Goal: Task Accomplishment & Management: Complete application form

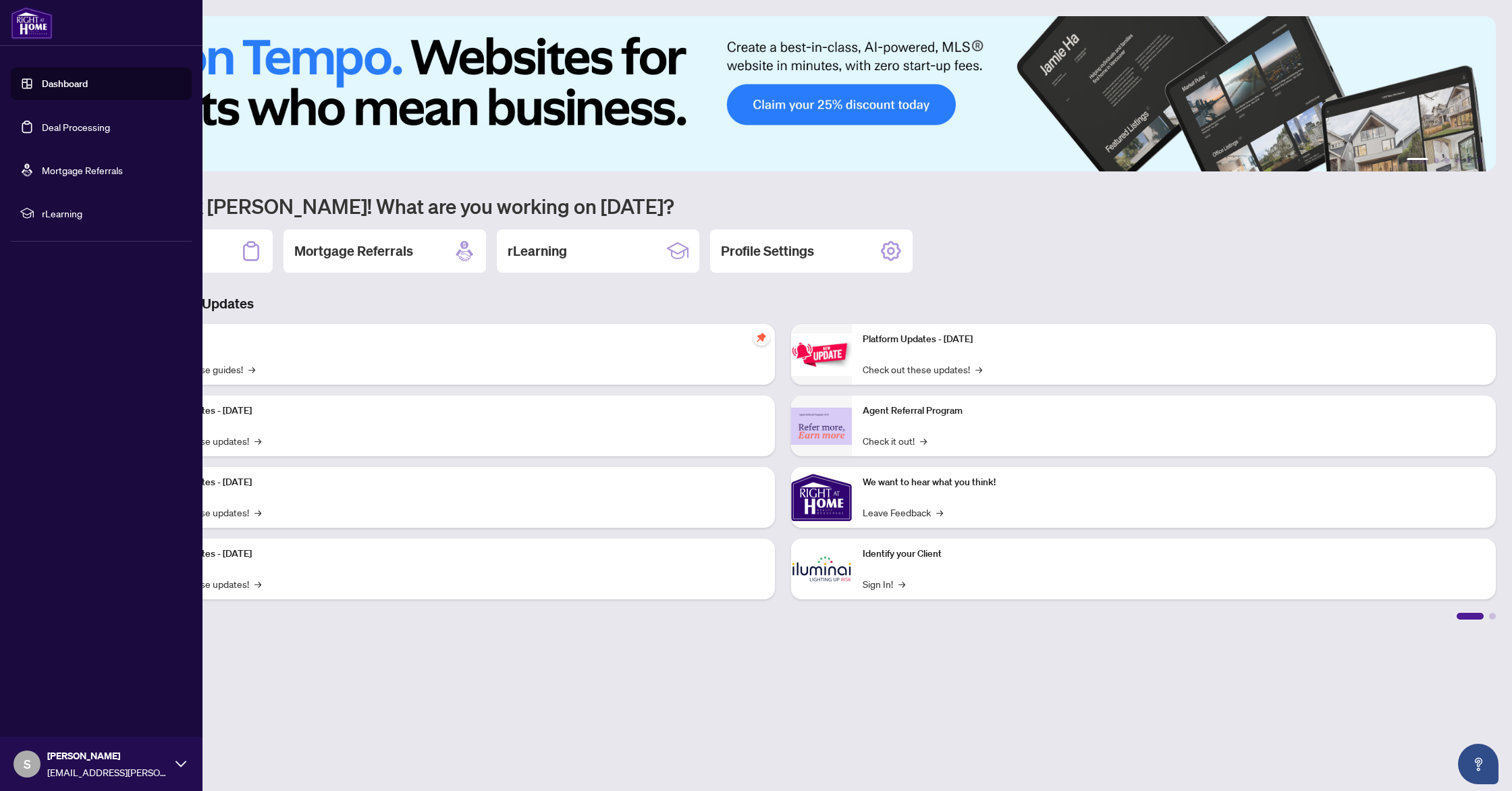
click at [42, 79] on link "Dashboard" at bounding box center [65, 84] width 46 height 12
click at [70, 87] on link "Dashboard" at bounding box center [65, 84] width 46 height 12
click at [67, 129] on link "Deal Processing" at bounding box center [76, 127] width 68 height 12
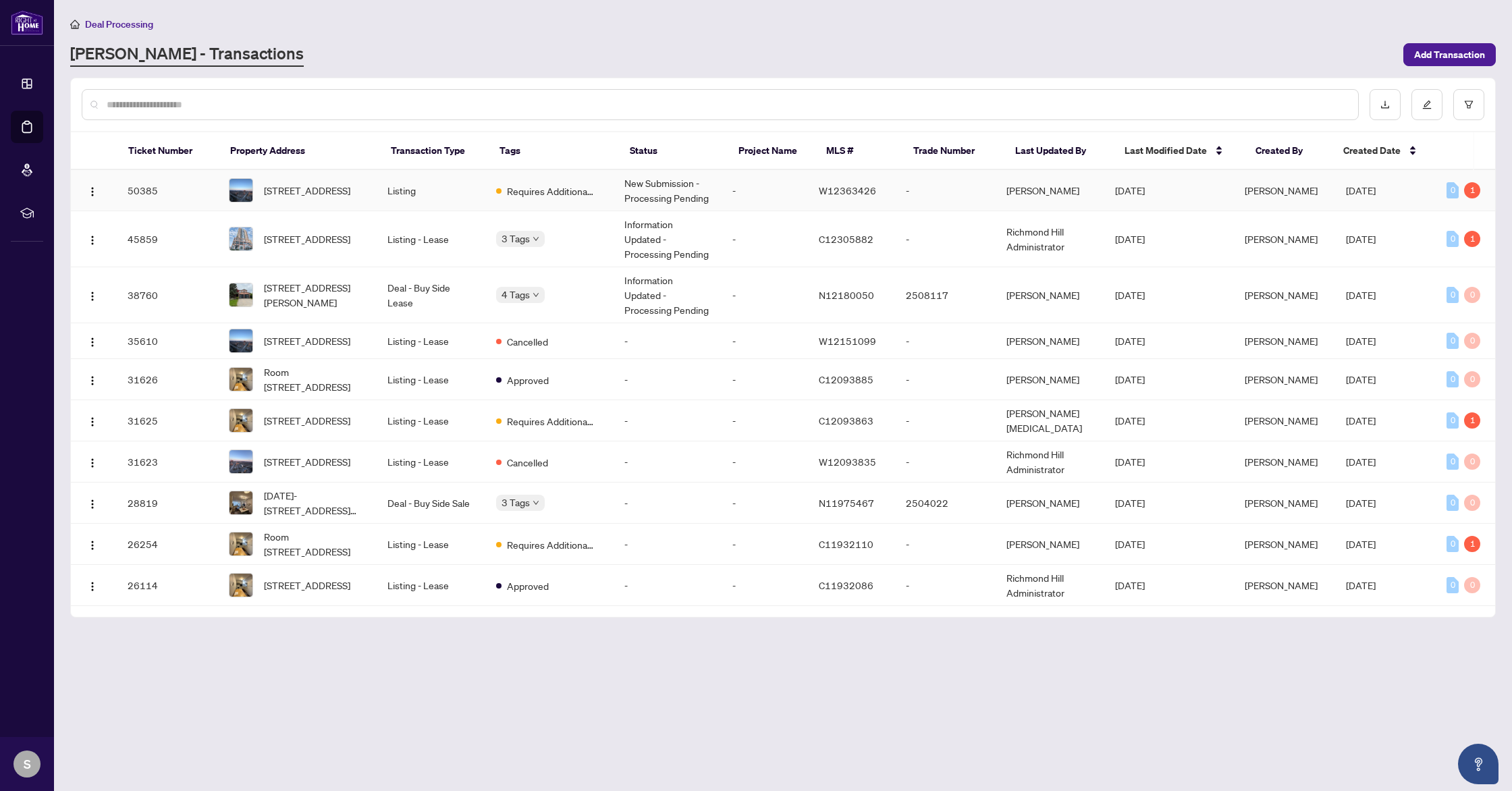
click at [600, 195] on td "Requires Additional Docs" at bounding box center [550, 190] width 128 height 41
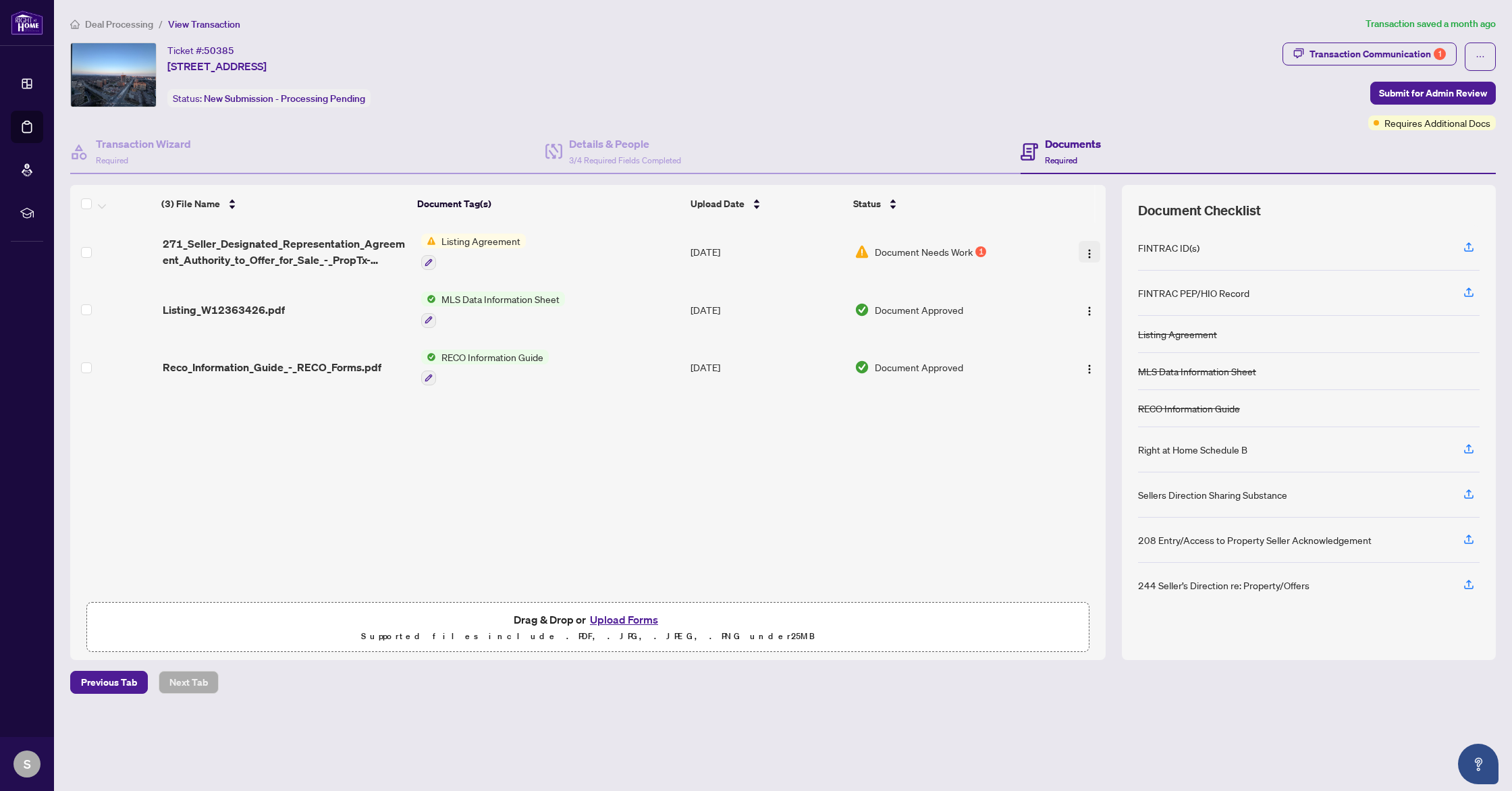
click at [1079, 247] on button "button" at bounding box center [1089, 251] width 21 height 21
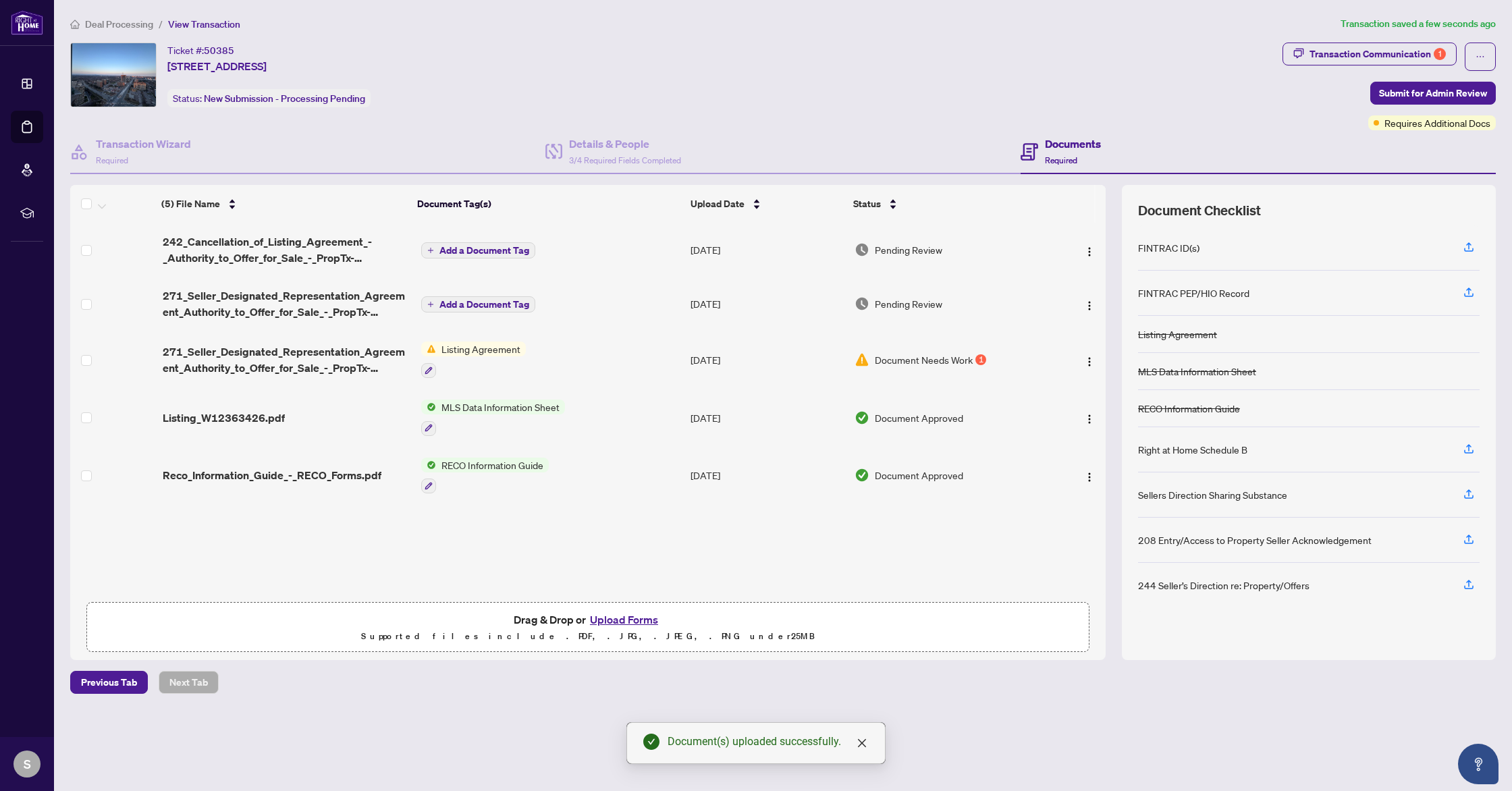
click at [487, 300] on span "Add a Document Tag" at bounding box center [484, 304] width 90 height 9
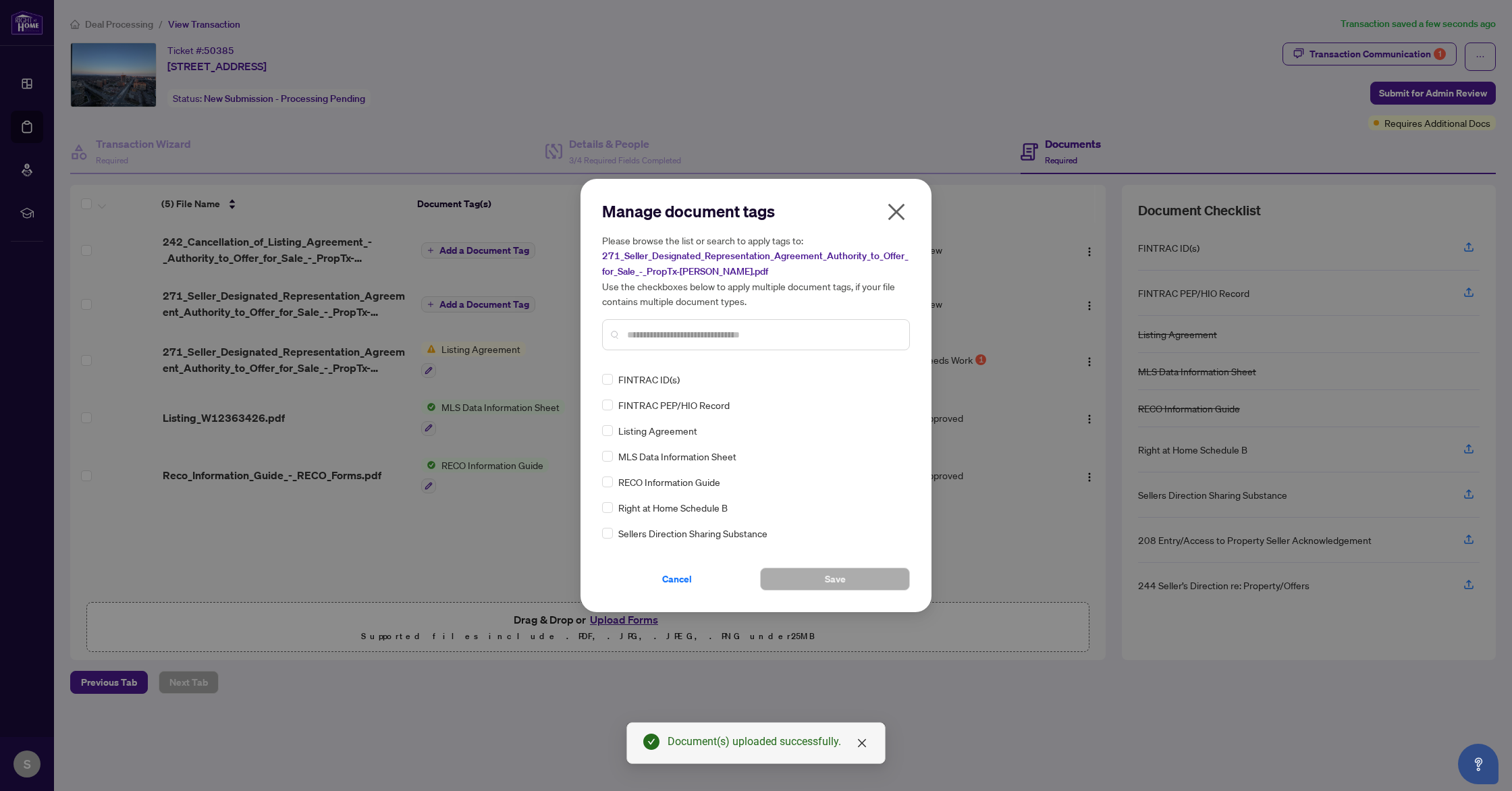
click at [695, 339] on input "text" at bounding box center [763, 334] width 271 height 15
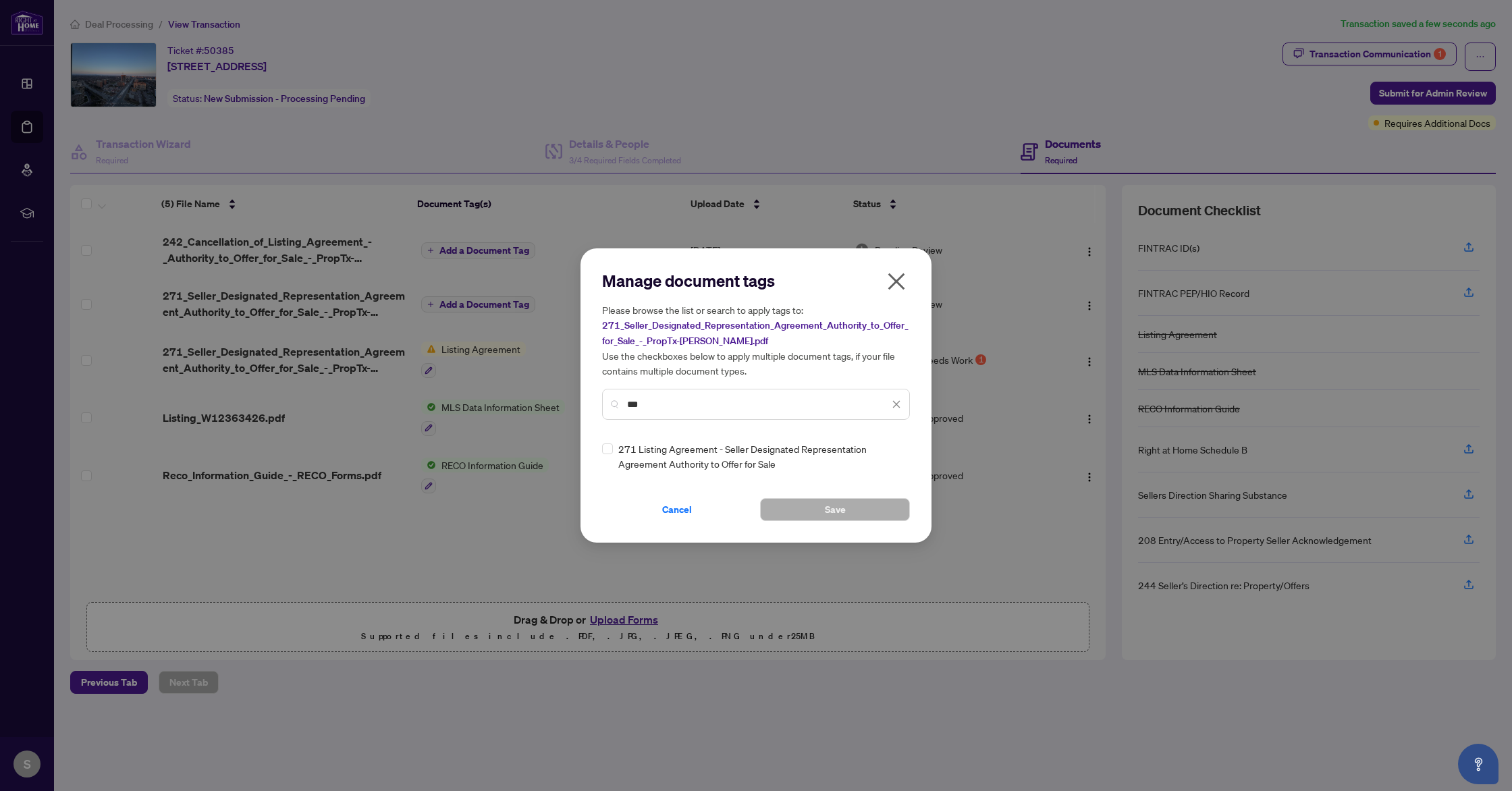
type input "***"
click at [841, 515] on span "Save" at bounding box center [835, 509] width 21 height 21
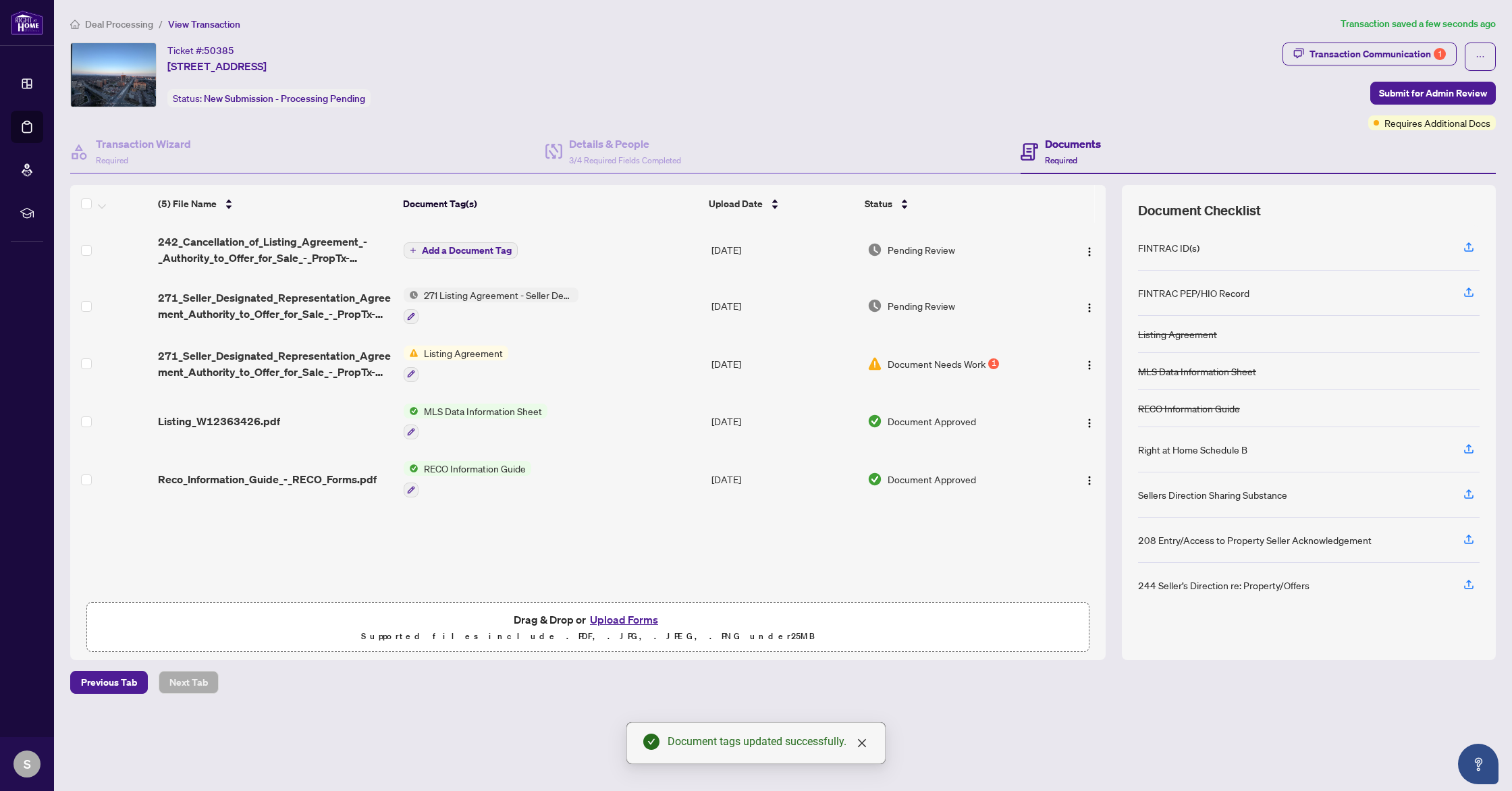
click at [480, 246] on span "Add a Document Tag" at bounding box center [467, 250] width 90 height 9
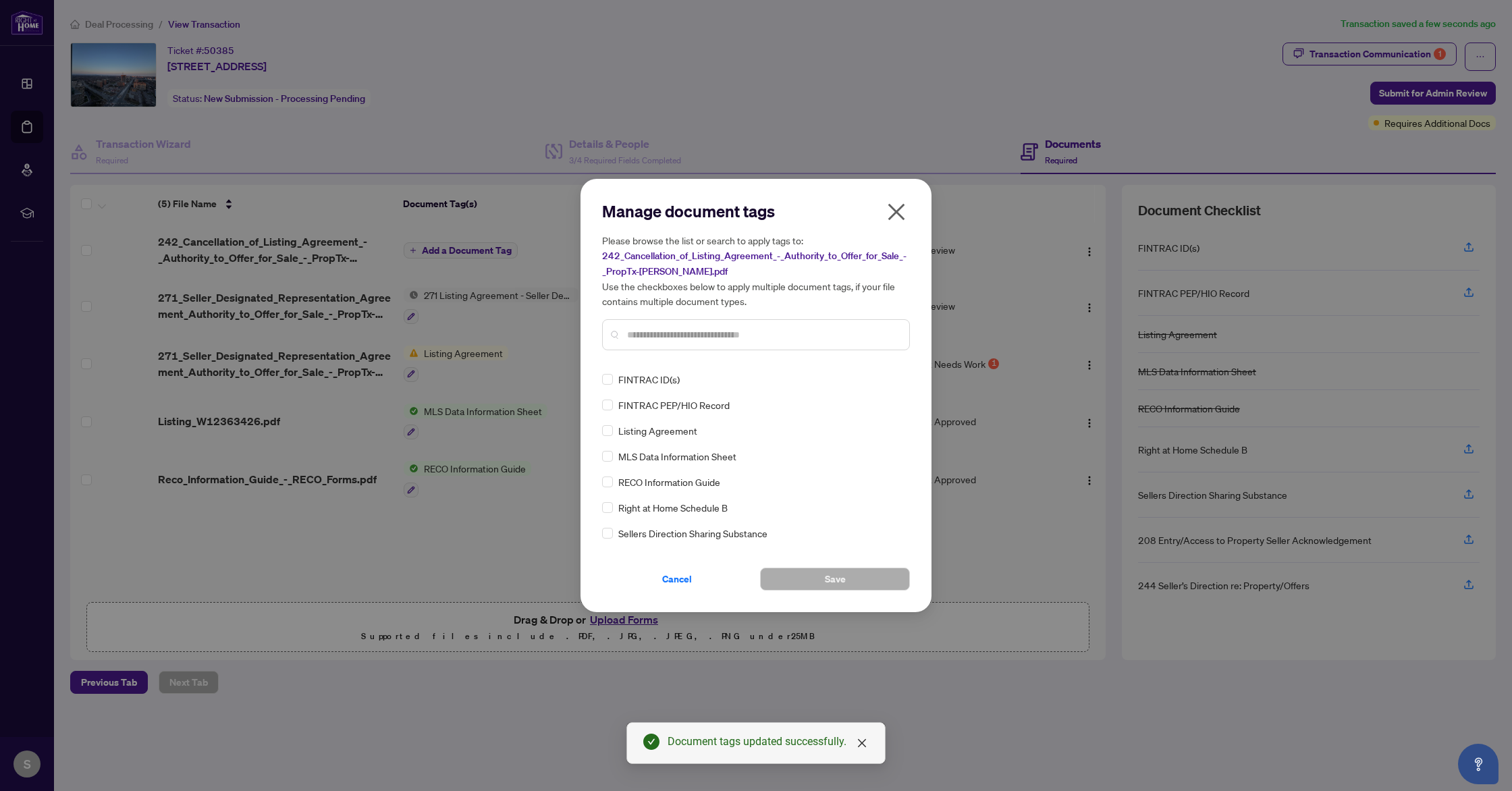
click at [746, 344] on div at bounding box center [756, 334] width 308 height 31
click at [746, 333] on input "text" at bounding box center [763, 334] width 271 height 15
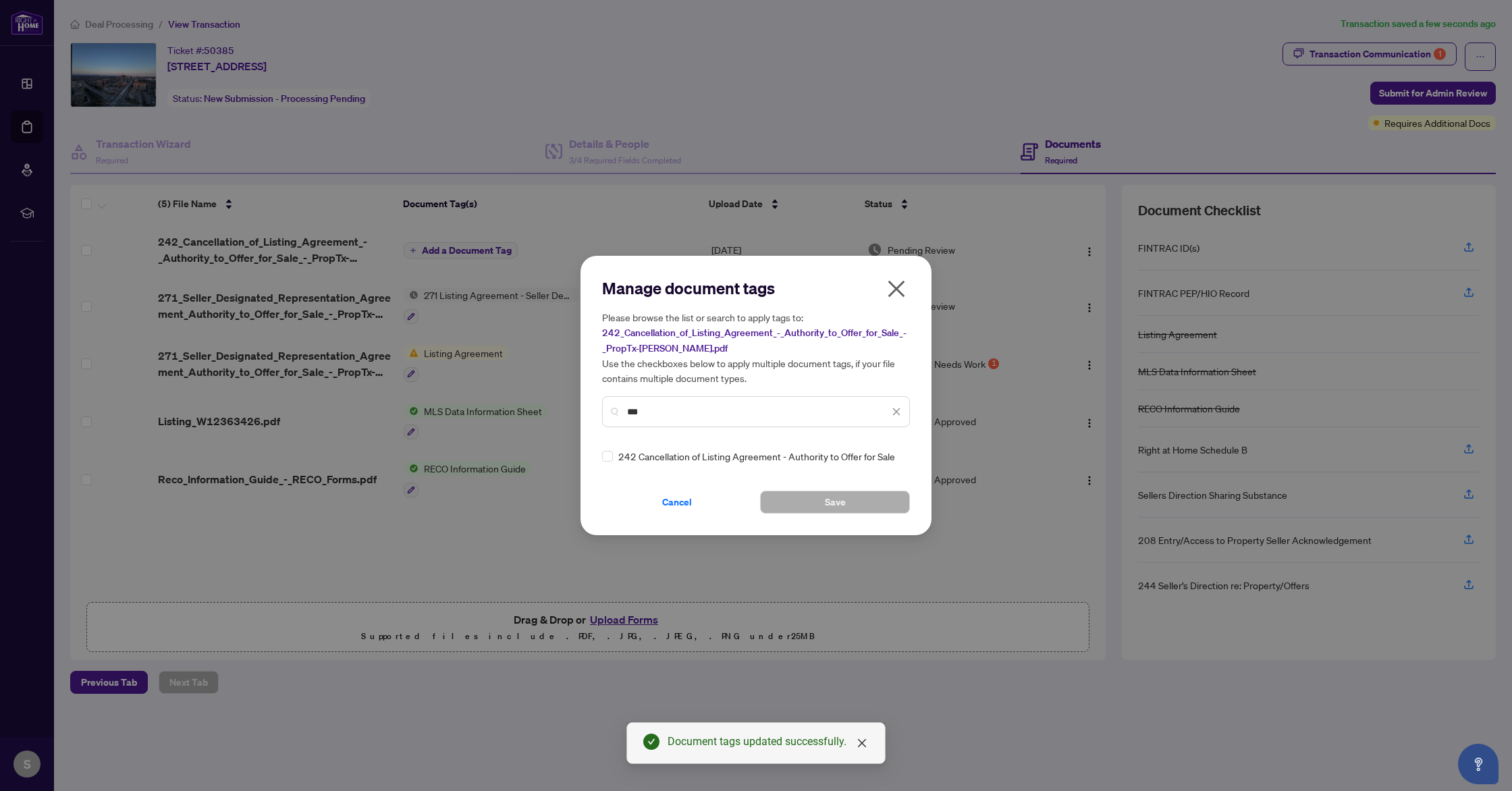
type input "***"
click at [740, 457] on span "242 Cancellation of Listing Agreement - Authority to Offer for Sale" at bounding box center [757, 456] width 276 height 15
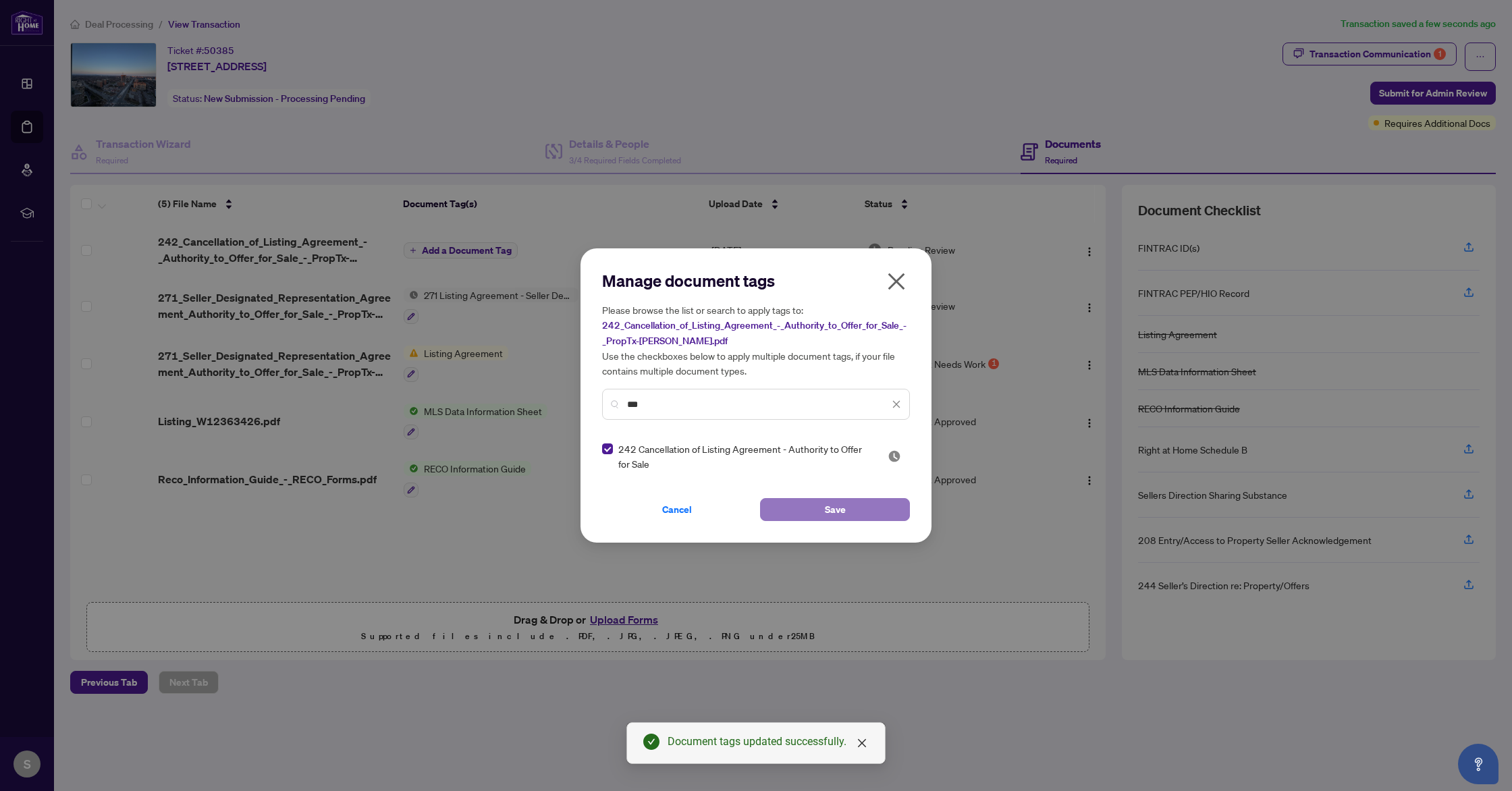
click at [836, 519] on span "Save" at bounding box center [835, 509] width 21 height 21
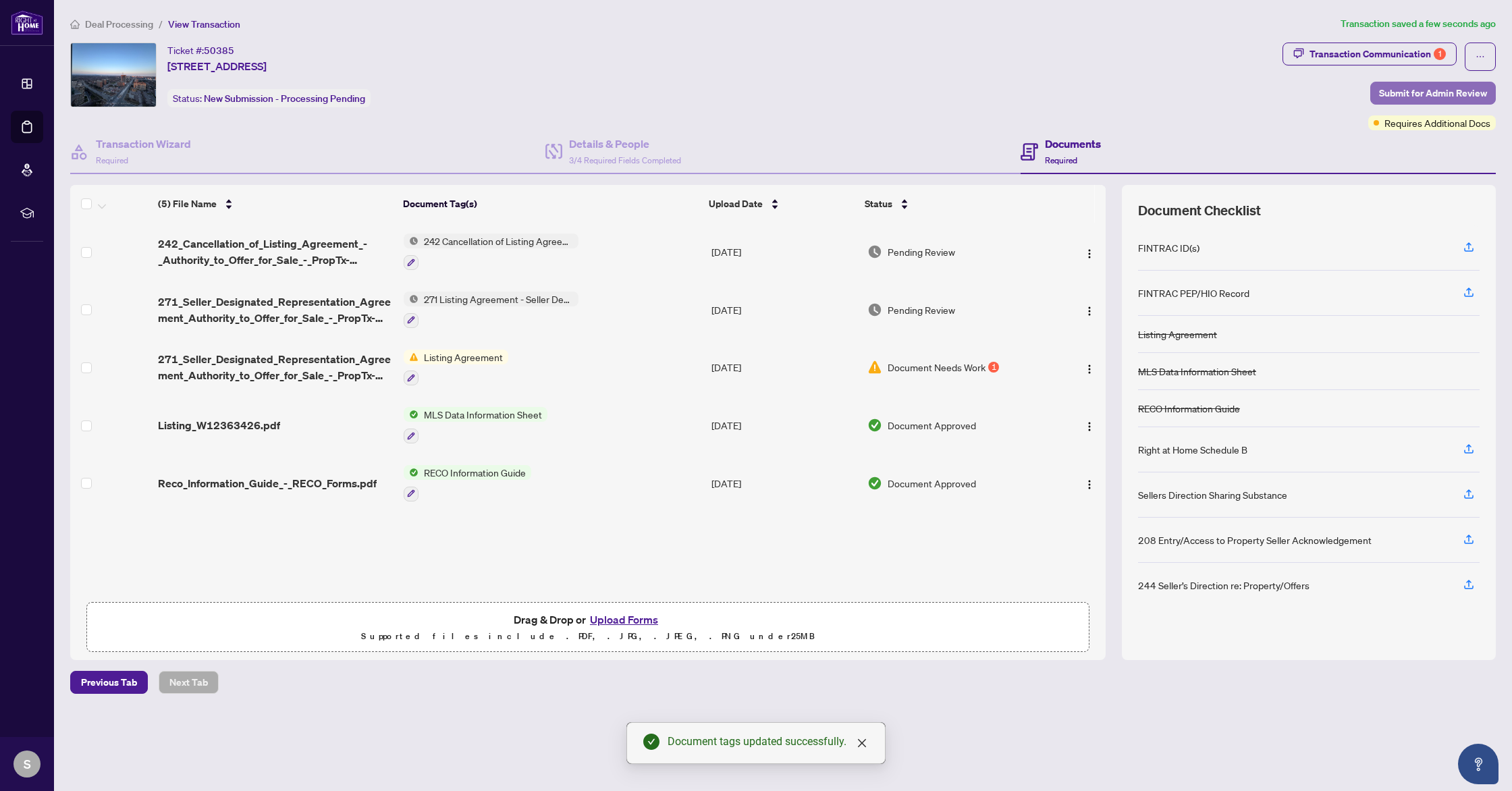
click at [1457, 93] on span "Submit for Admin Review" at bounding box center [1433, 93] width 108 height 21
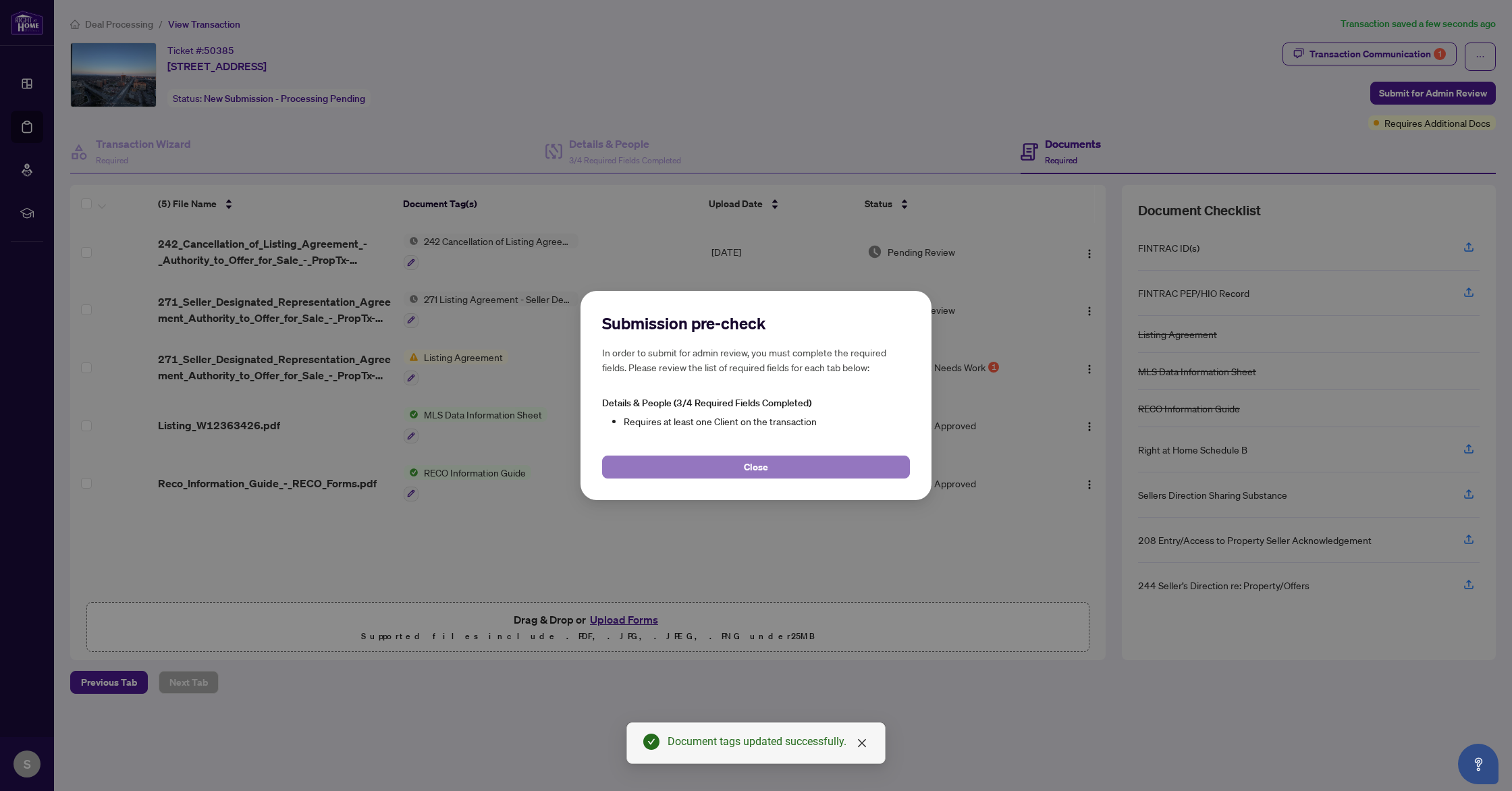
click at [794, 471] on button "Close" at bounding box center [756, 467] width 308 height 23
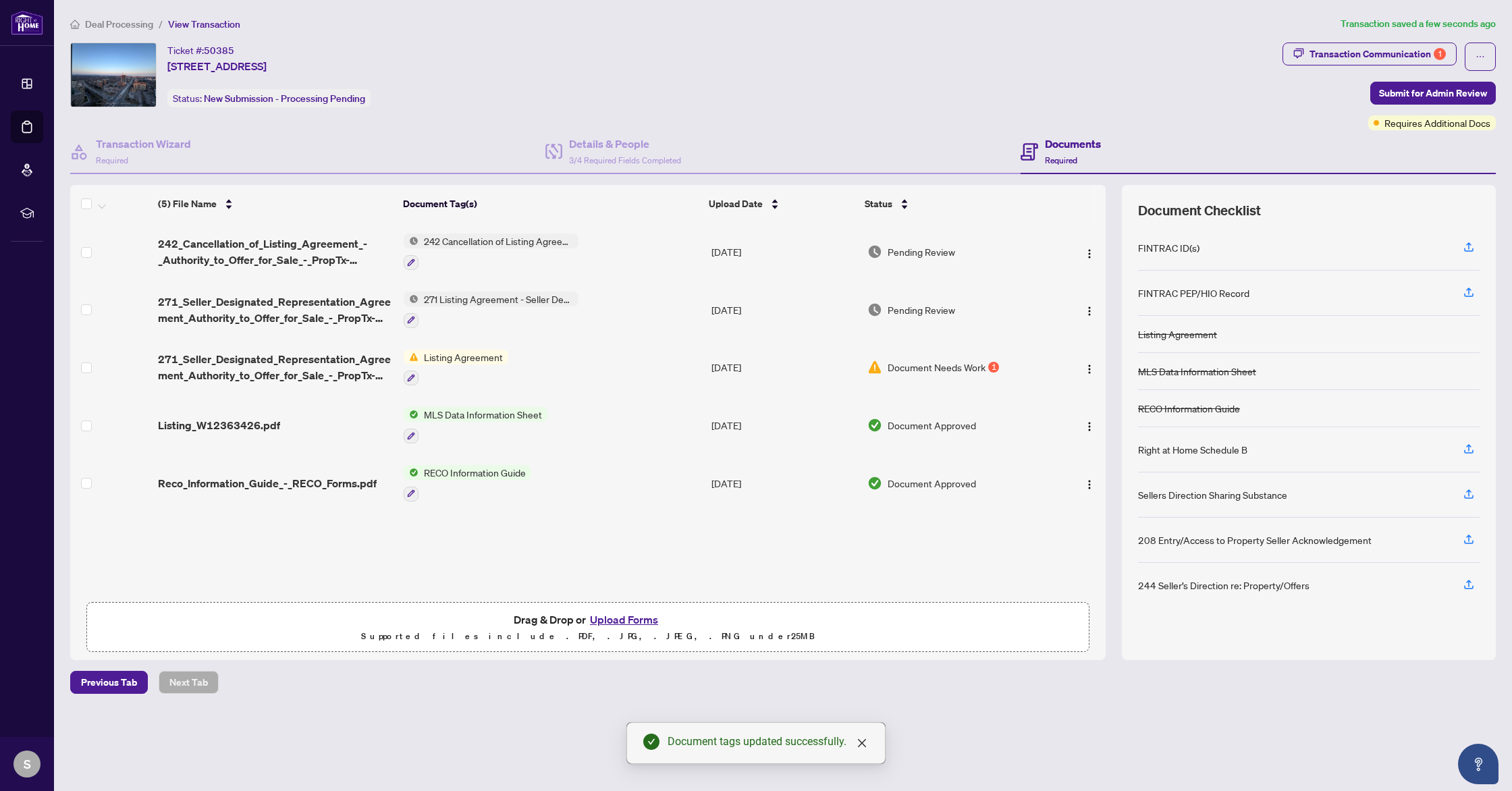
click at [1463, 121] on span "Requires Additional Docs" at bounding box center [1438, 122] width 106 height 15
click at [997, 363] on div "1" at bounding box center [993, 367] width 11 height 11
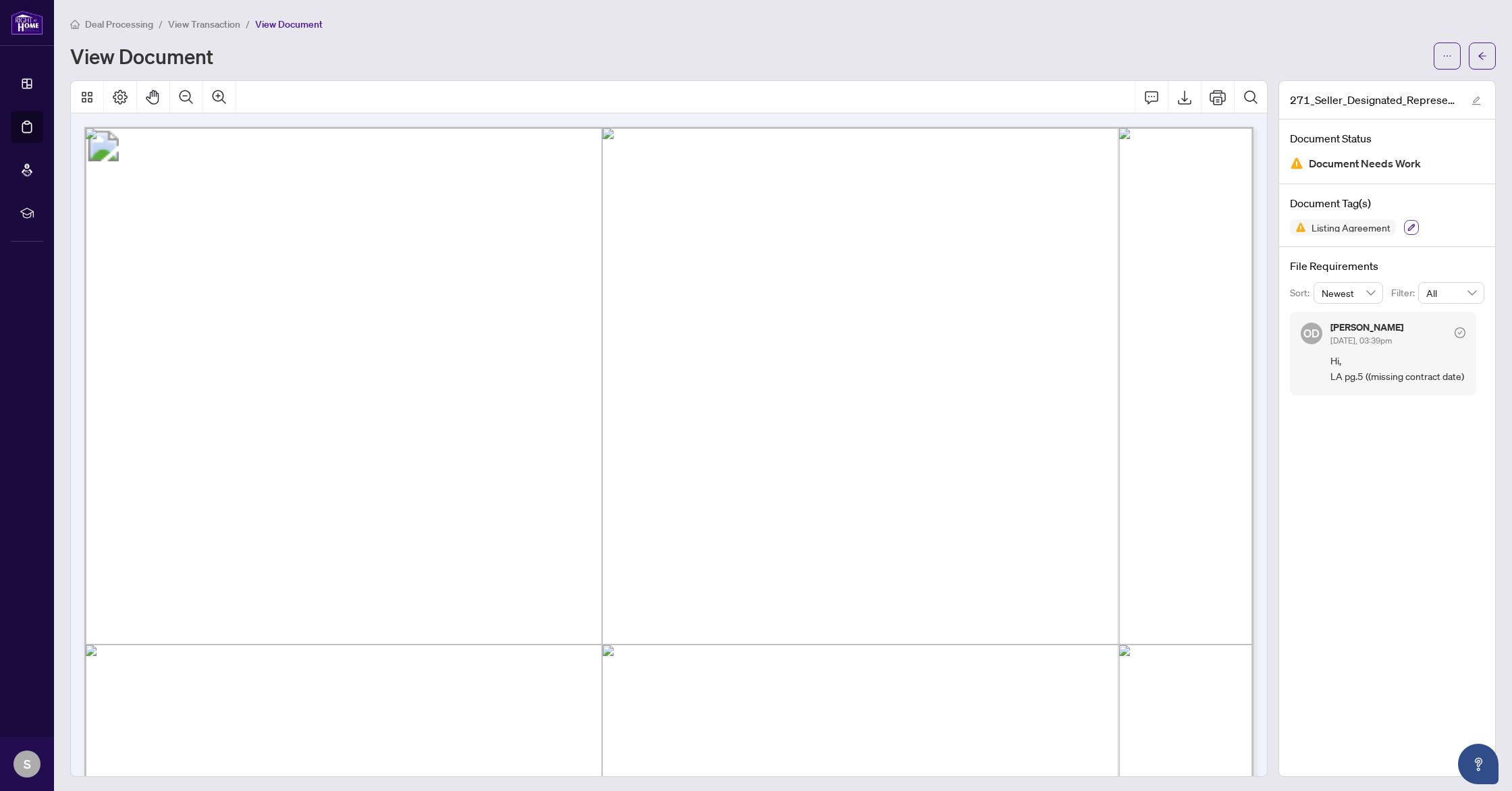
click at [1409, 227] on icon "button" at bounding box center [1411, 227] width 8 height 8
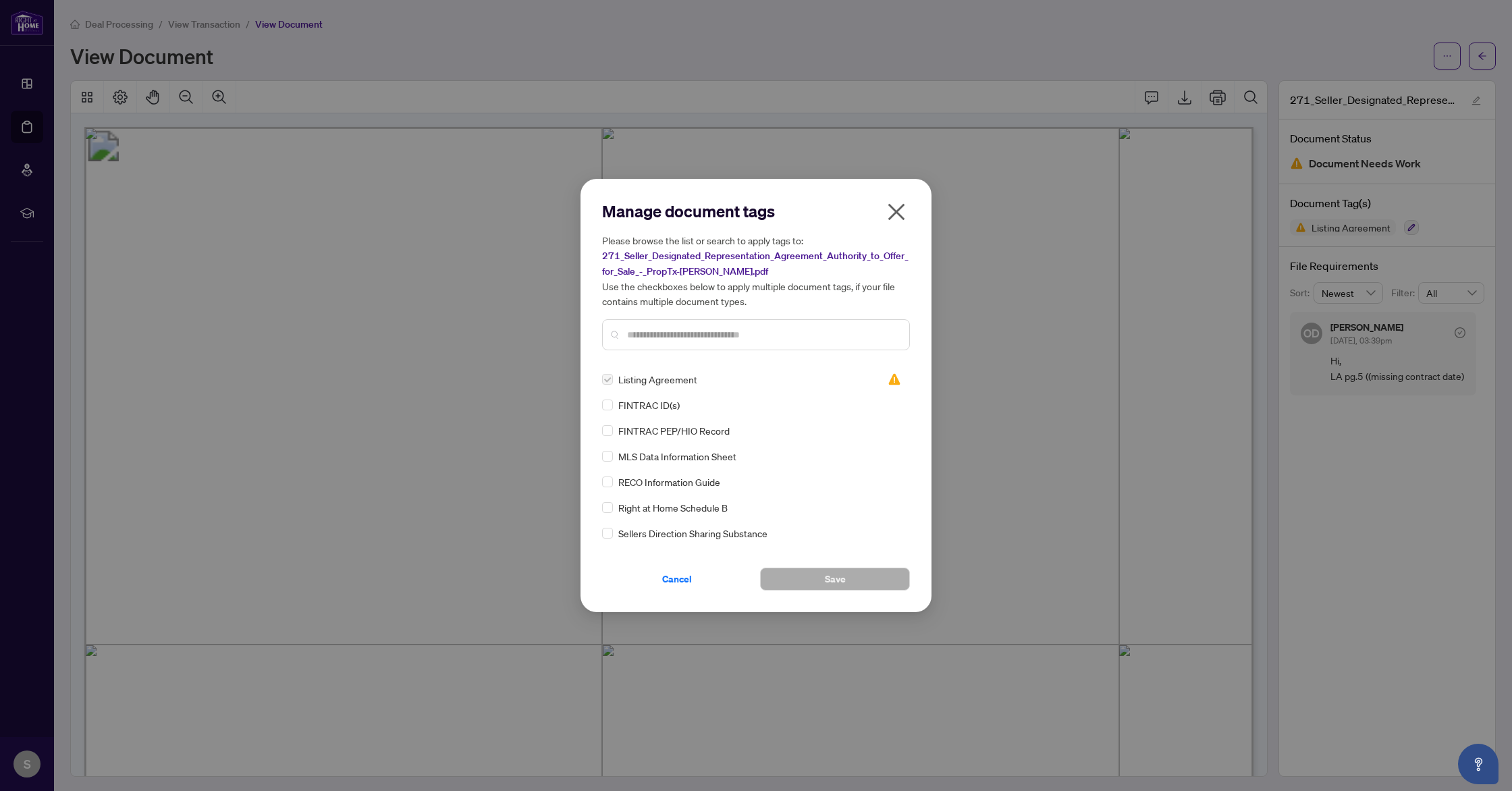
click at [904, 209] on icon "close" at bounding box center [896, 212] width 21 height 21
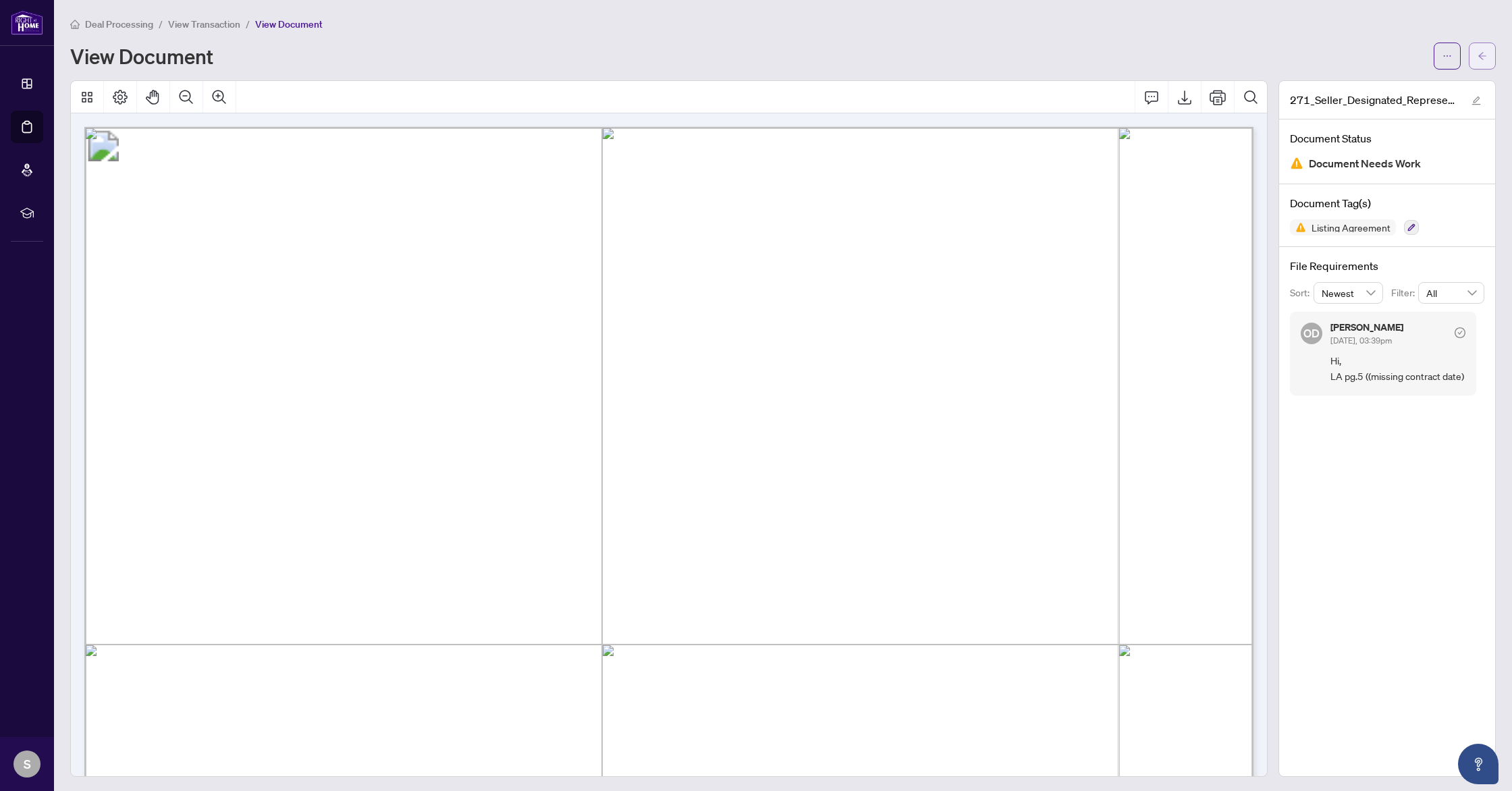
click at [1495, 55] on button "button" at bounding box center [1483, 56] width 27 height 27
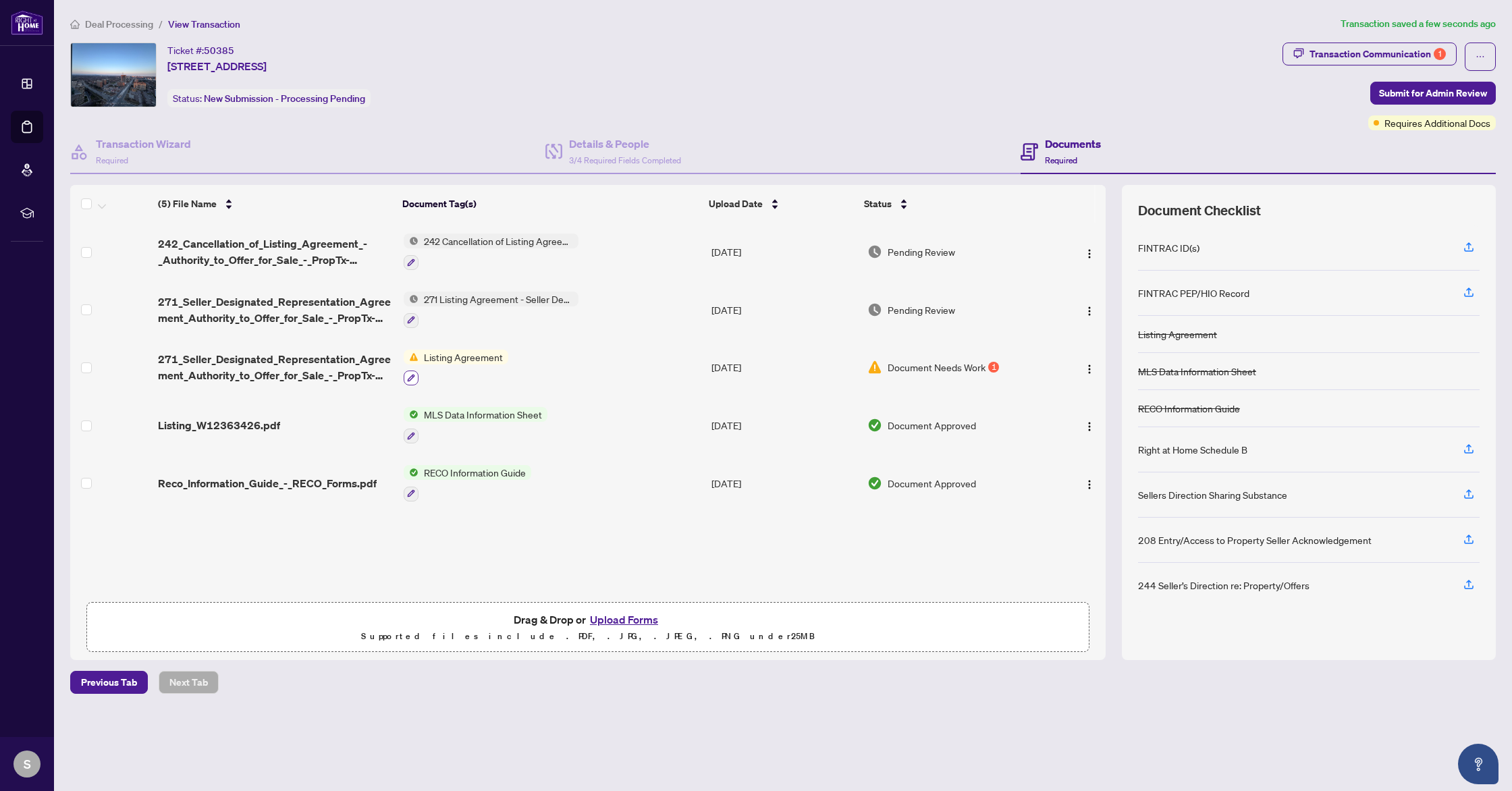
click at [410, 376] on icon "button" at bounding box center [411, 378] width 8 height 8
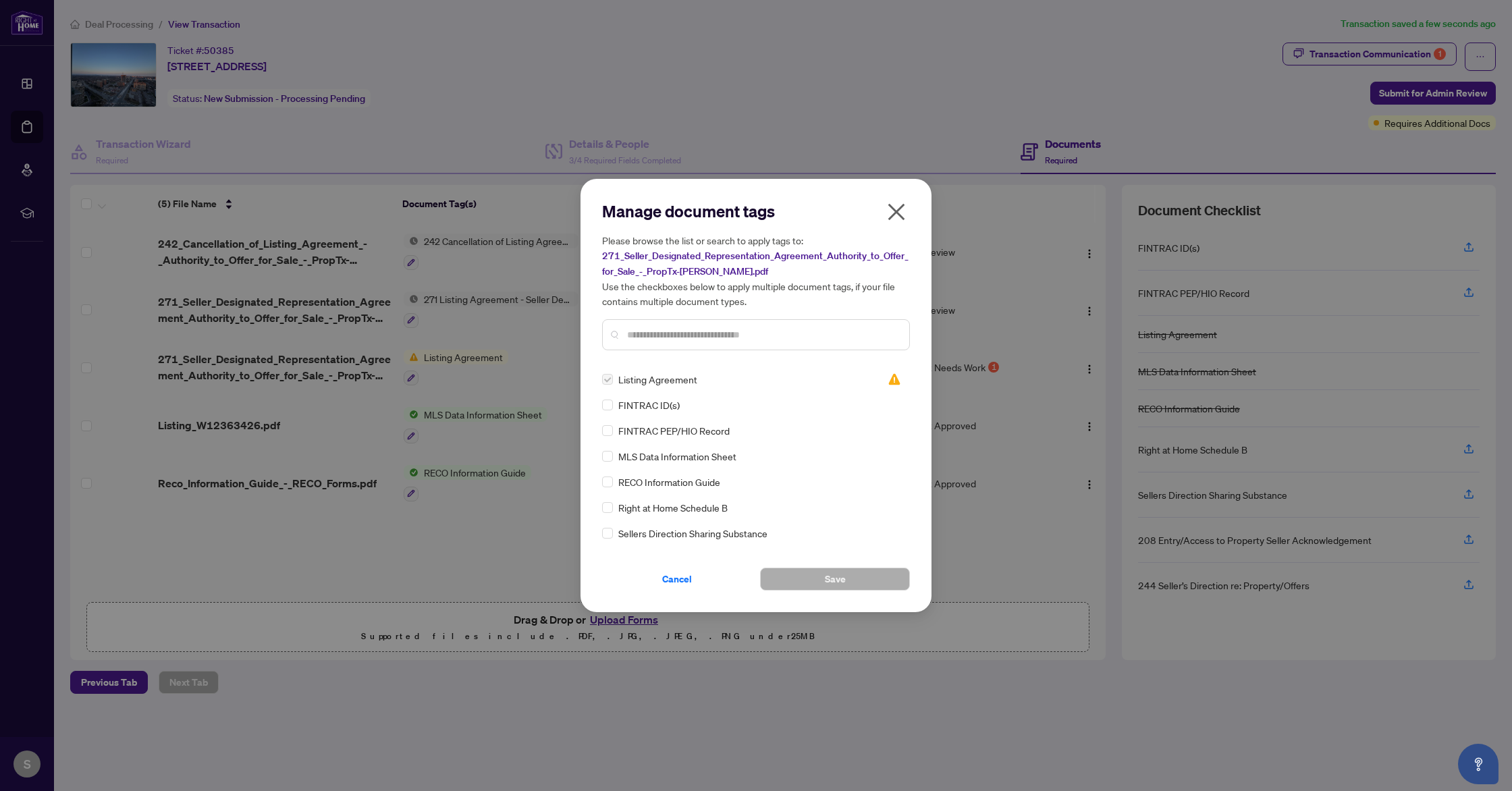
click at [898, 214] on icon "close" at bounding box center [896, 212] width 21 height 21
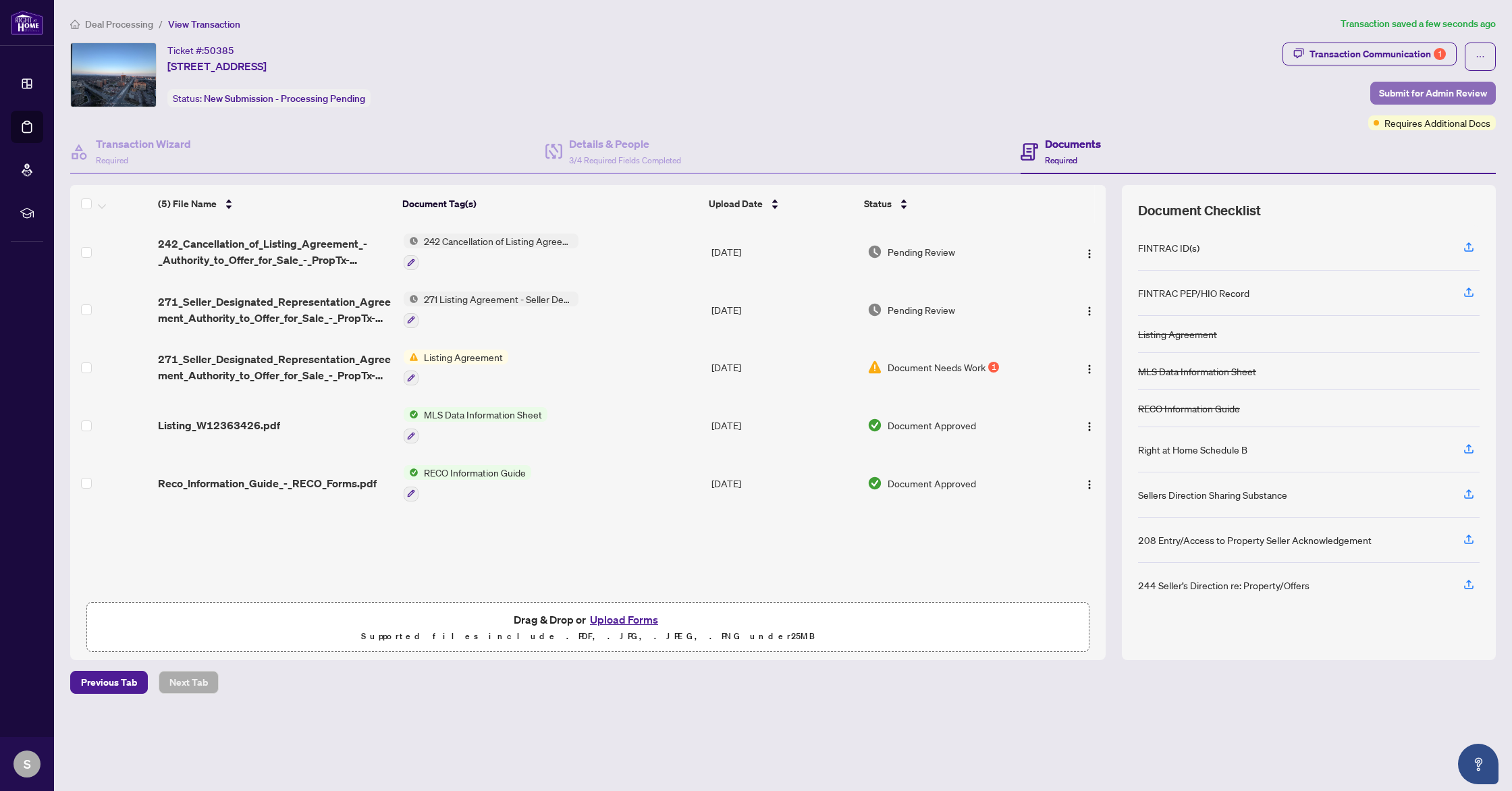
click at [1422, 97] on span "Submit for Admin Review" at bounding box center [1433, 93] width 108 height 21
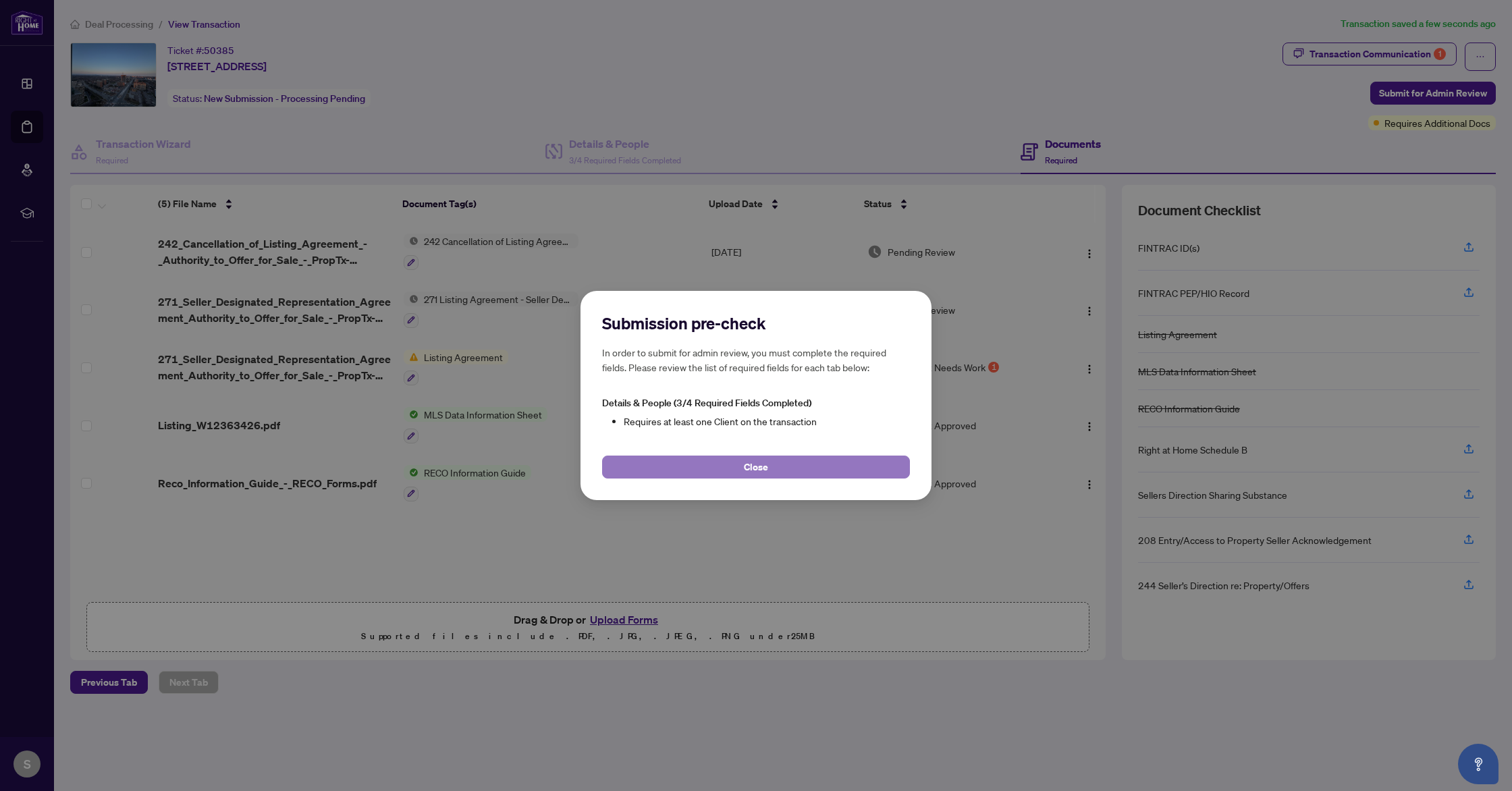
click at [814, 468] on button "Close" at bounding box center [756, 467] width 308 height 23
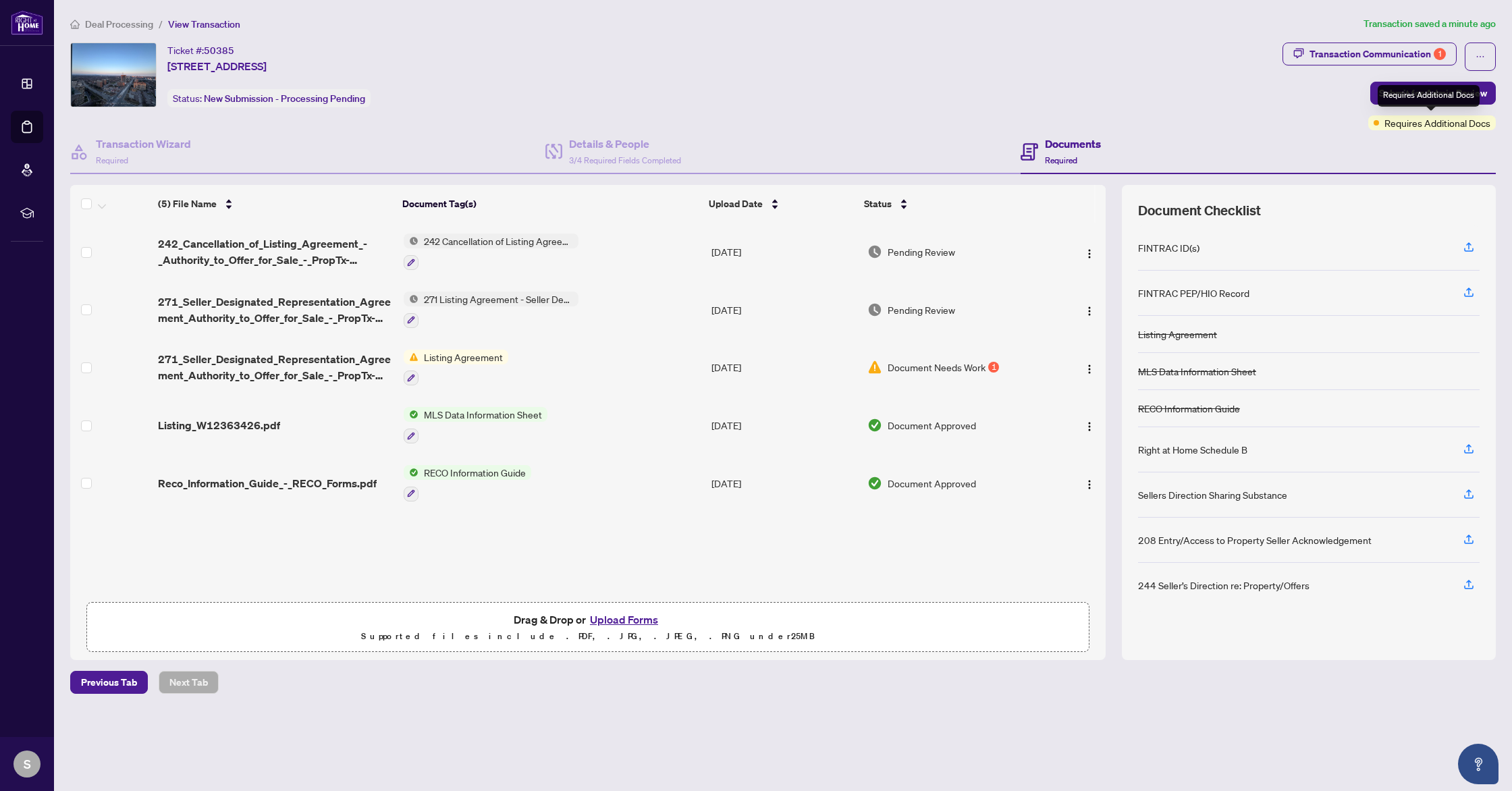
click at [1432, 121] on span "Requires Additional Docs" at bounding box center [1438, 122] width 106 height 15
click at [1434, 94] on div "Requires Additional Docs" at bounding box center [1428, 96] width 102 height 21
click at [1382, 90] on span "Submit for Admin Review" at bounding box center [1433, 93] width 108 height 21
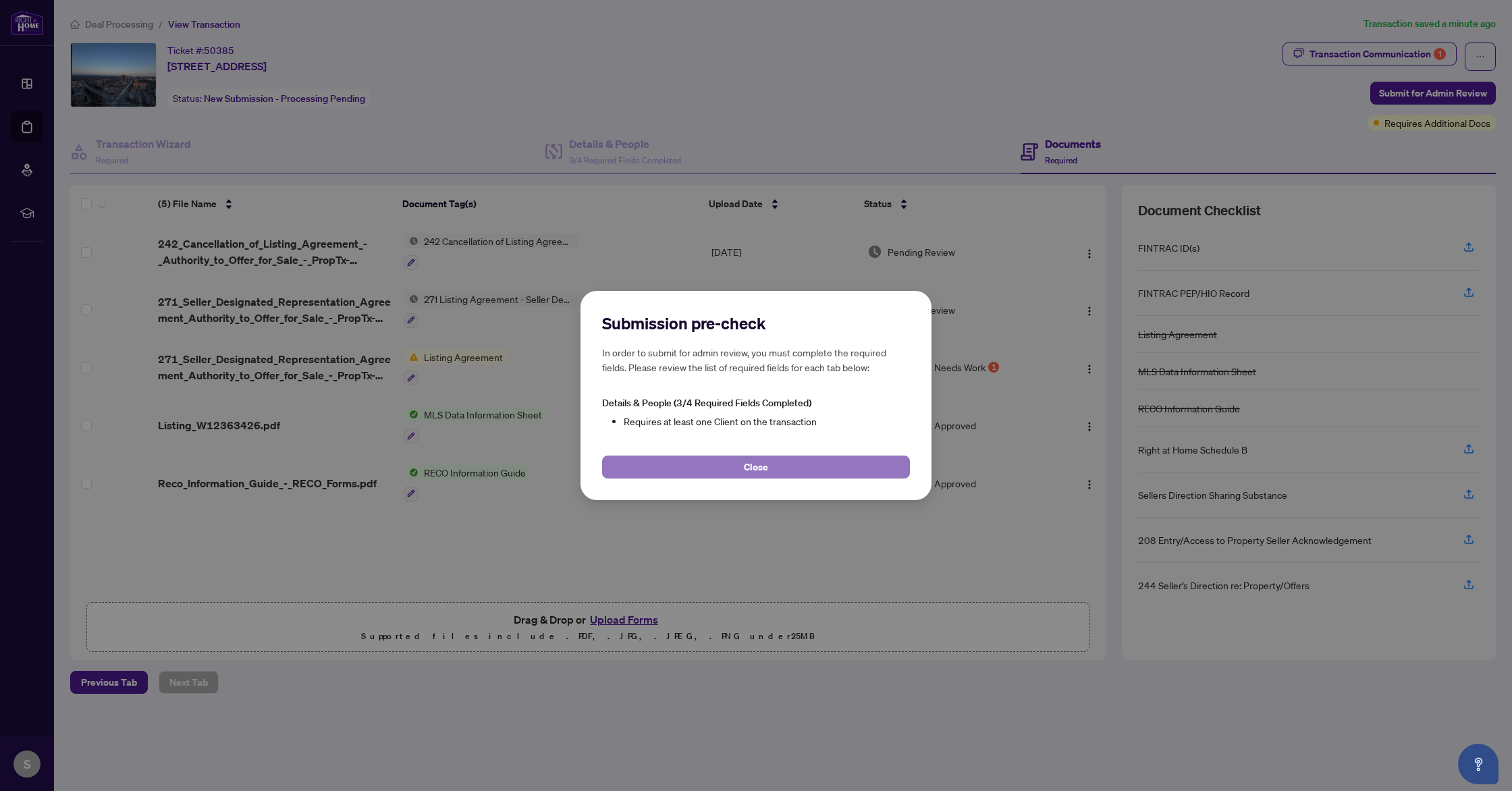
click at [840, 458] on button "Close" at bounding box center [756, 467] width 308 height 23
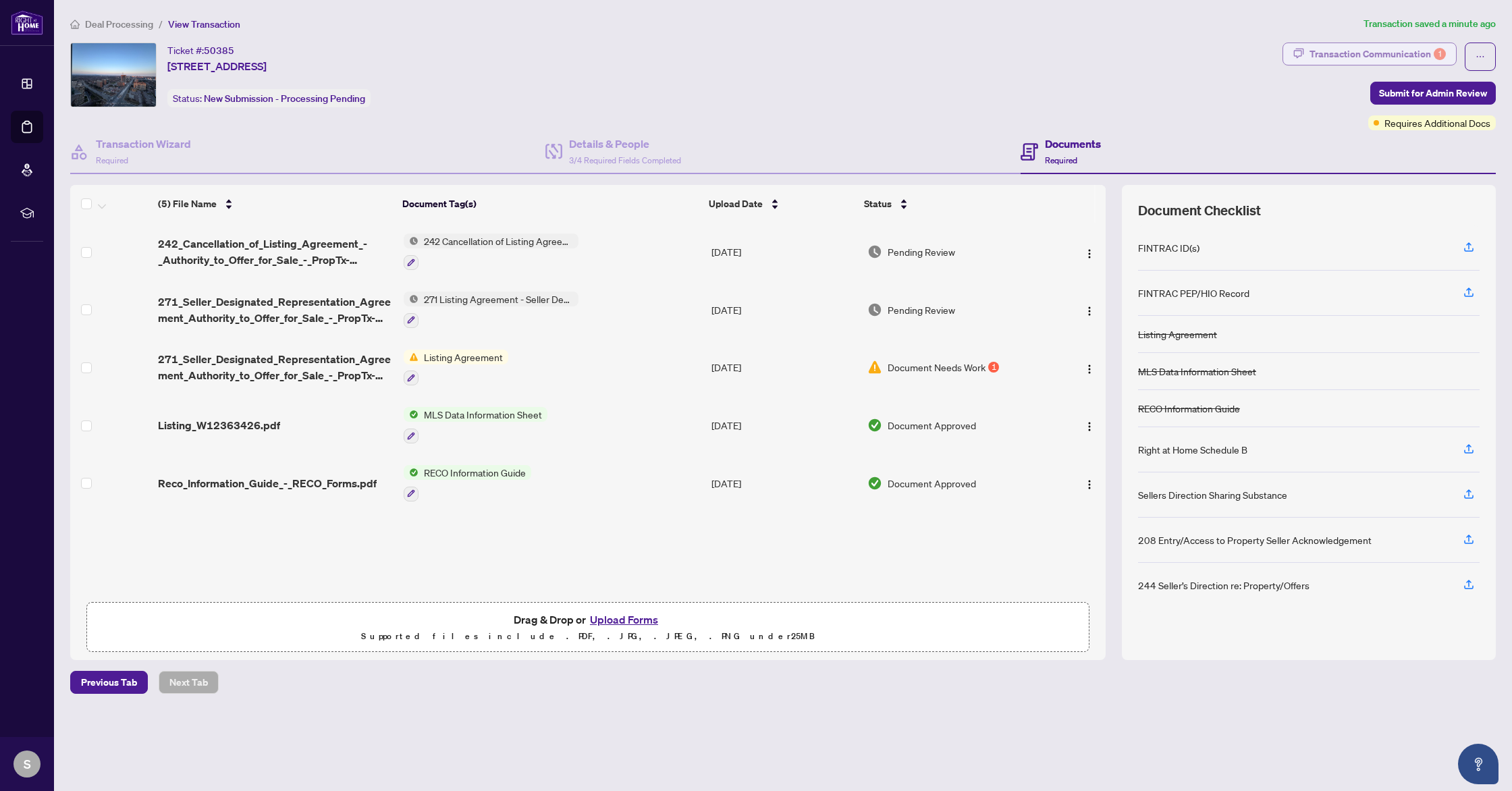
click at [1392, 61] on div "Transaction Communication 1" at bounding box center [1378, 54] width 137 height 21
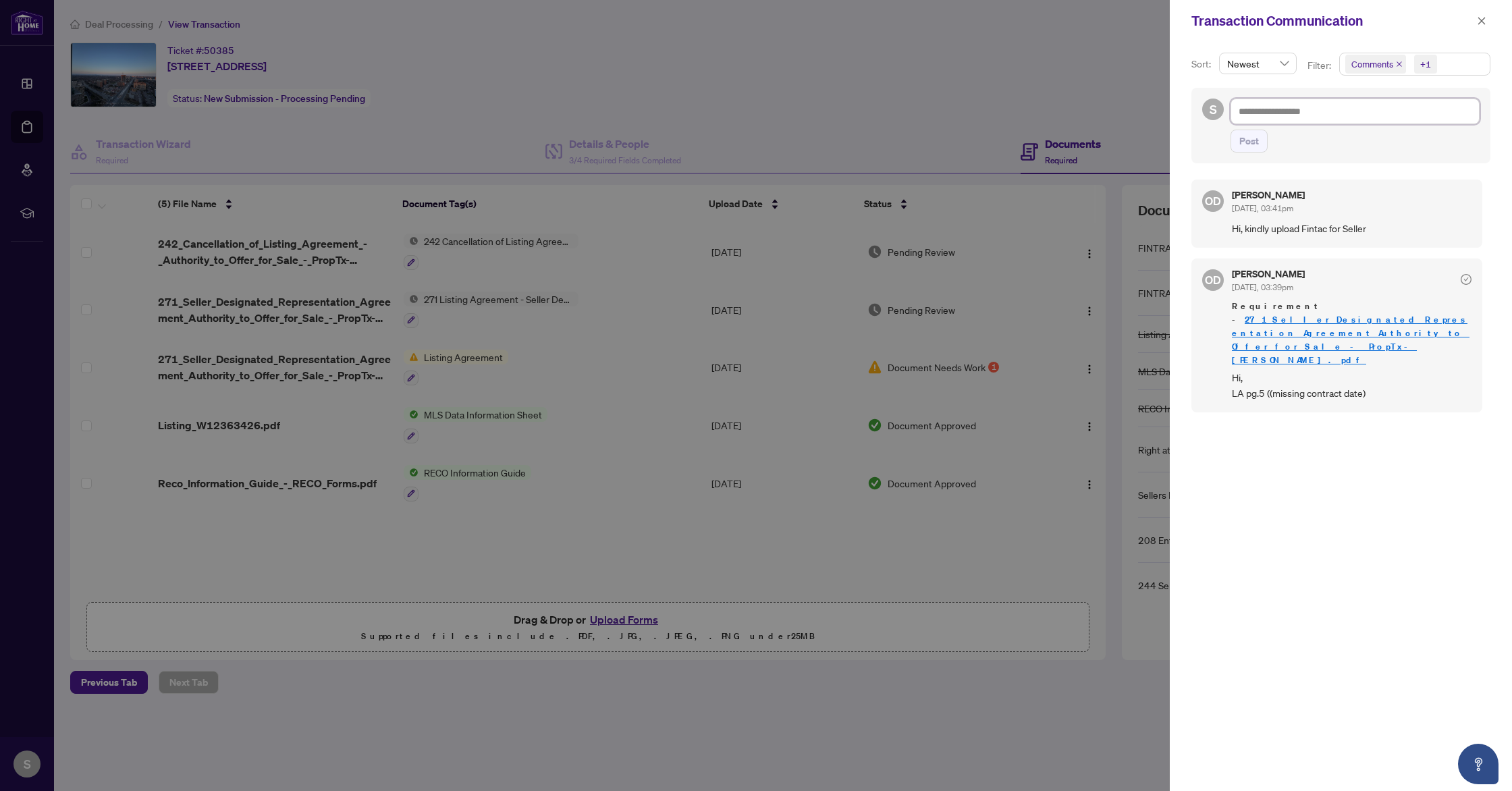
click at [1306, 120] on textarea at bounding box center [1355, 112] width 249 height 26
type textarea "*"
type textarea "**"
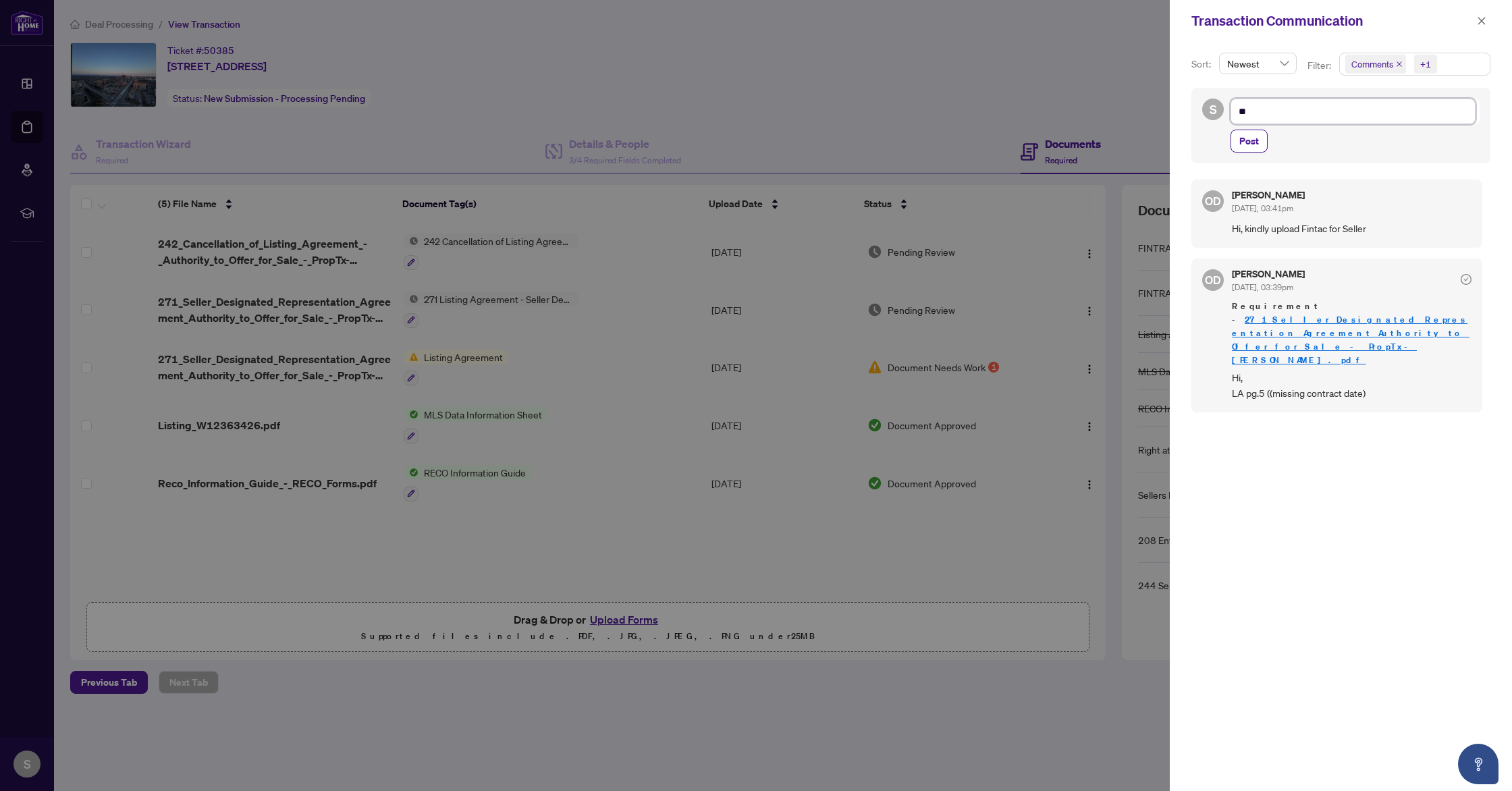
type textarea "*"
type textarea "**********"
type textarea "**"
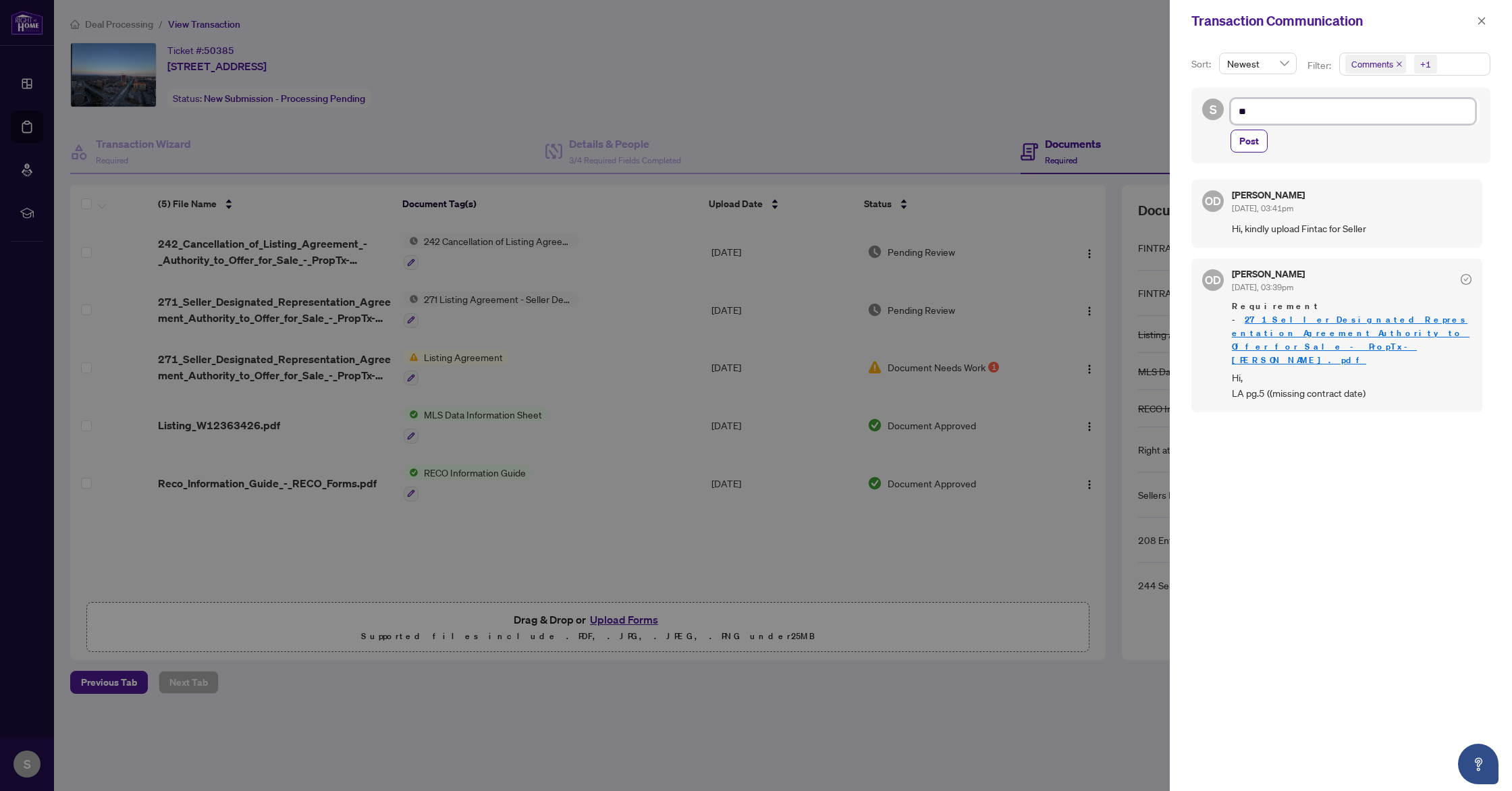
type textarea "*"
type textarea "**"
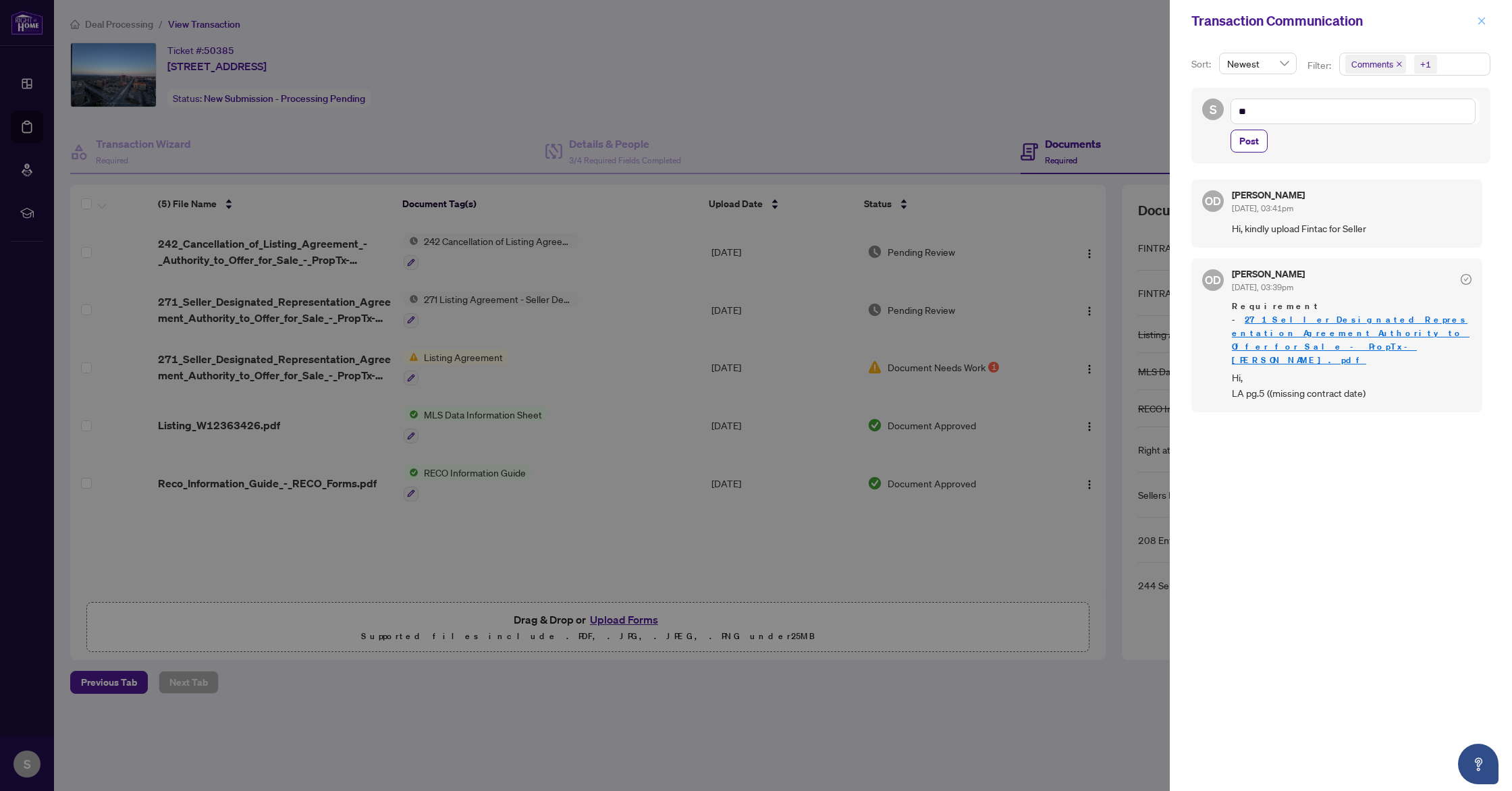
click at [1484, 12] on span "button" at bounding box center [1481, 20] width 9 height 21
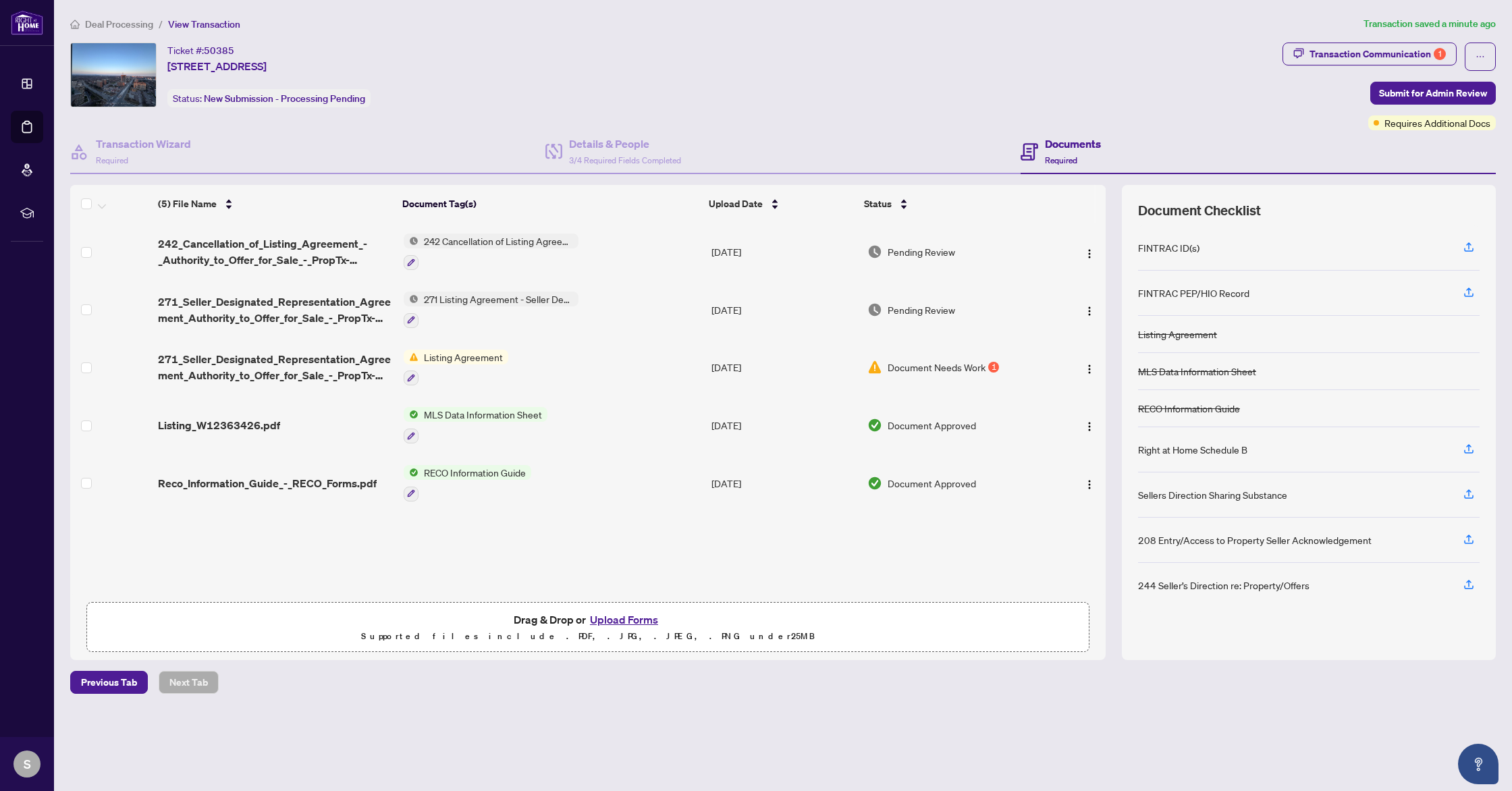
click at [1082, 147] on h4 "Documents" at bounding box center [1073, 143] width 56 height 16
click at [649, 165] on div "Details & People 3/4 Required Fields Completed" at bounding box center [625, 151] width 112 height 32
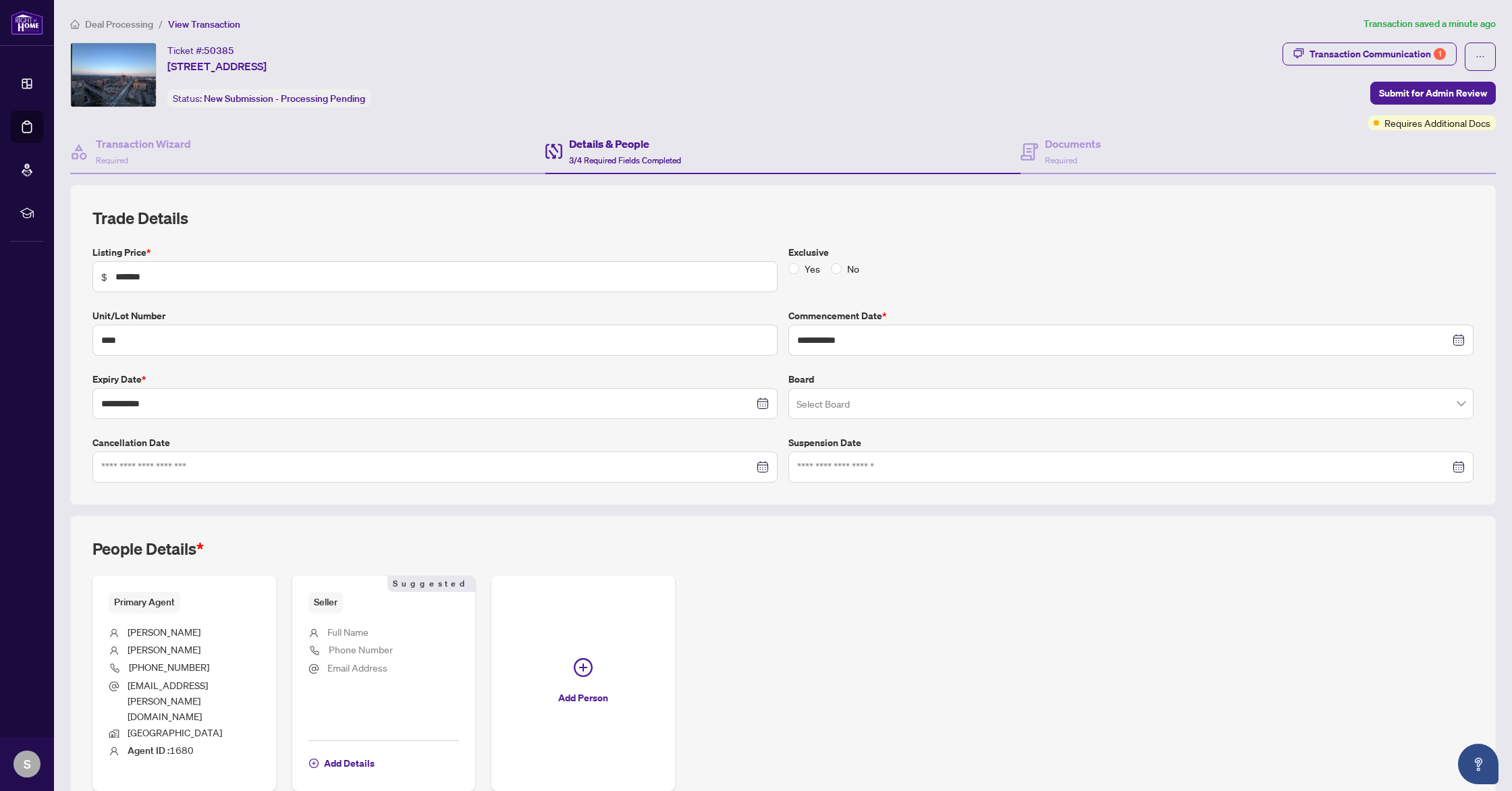
scroll to position [42, 0]
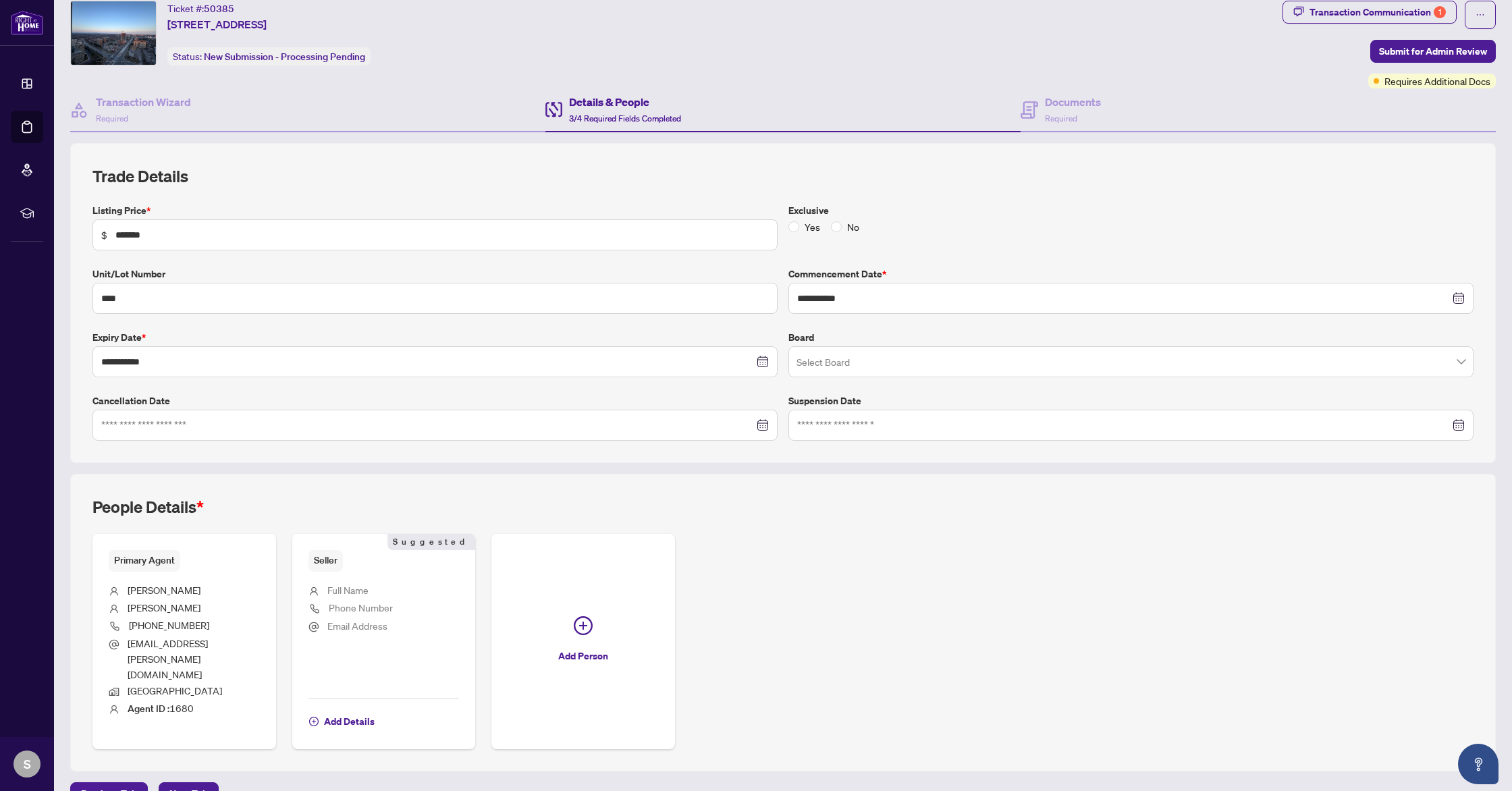
click at [367, 588] on span "Full Name" at bounding box center [348, 590] width 41 height 12
click at [350, 711] on span "Add Details" at bounding box center [349, 721] width 50 height 21
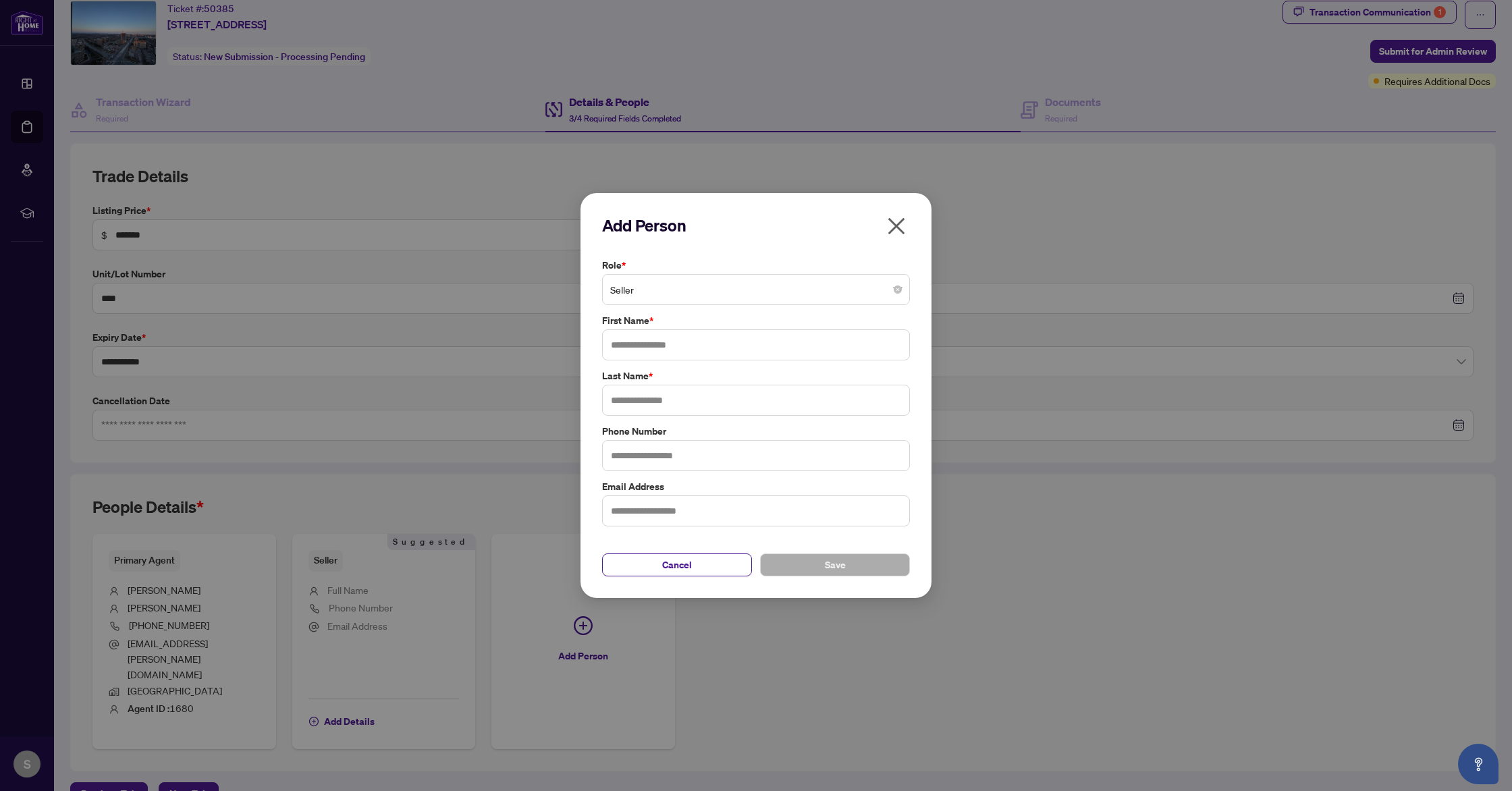
click at [655, 304] on input "search" at bounding box center [750, 291] width 280 height 30
click at [656, 323] on div "Seller" at bounding box center [755, 321] width 286 height 15
click at [660, 348] on input "text" at bounding box center [756, 345] width 308 height 31
type input "******"
click at [680, 401] on input "text" at bounding box center [756, 400] width 308 height 31
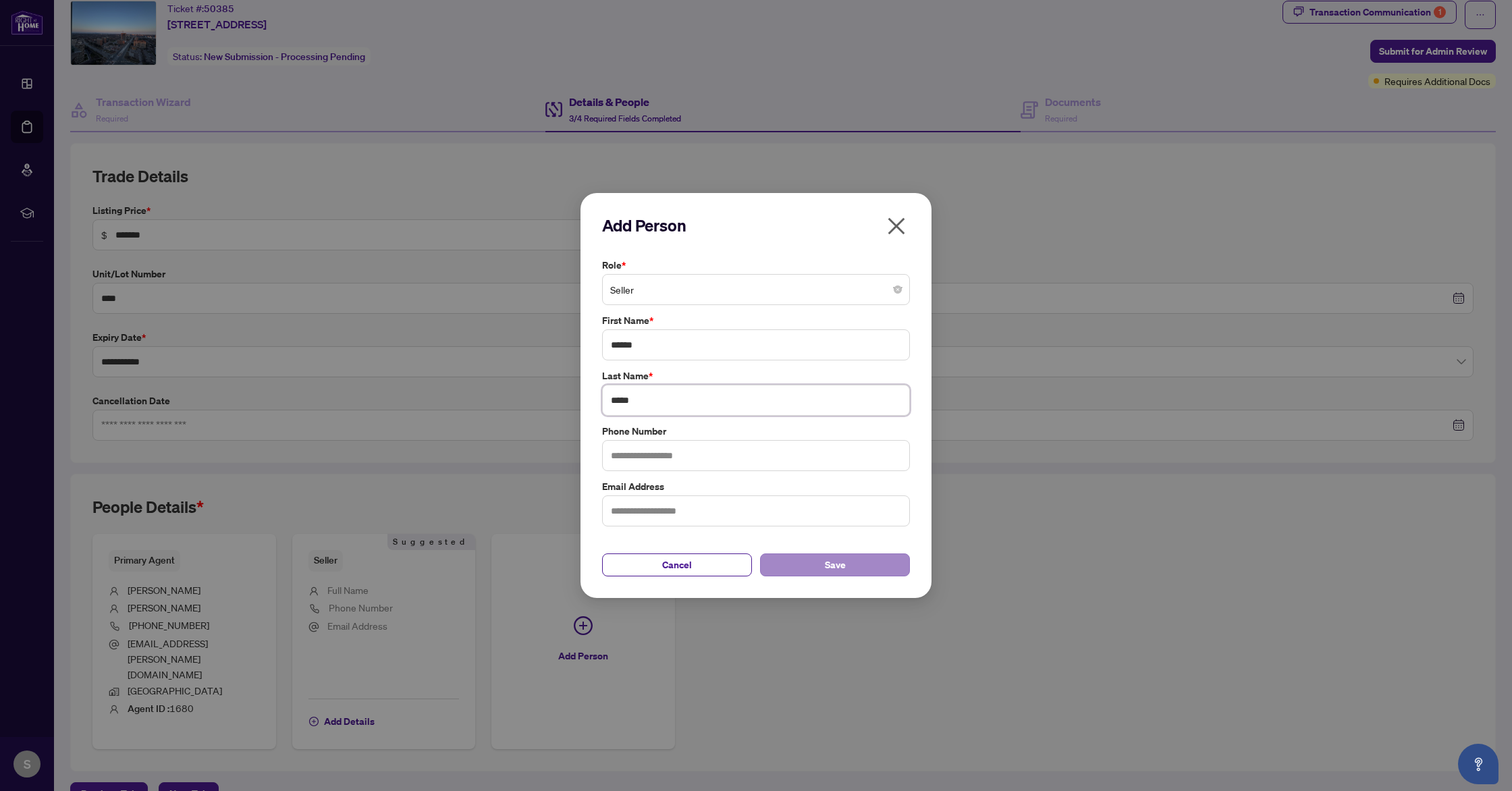
type input "*****"
click at [833, 562] on span "Save" at bounding box center [835, 565] width 21 height 21
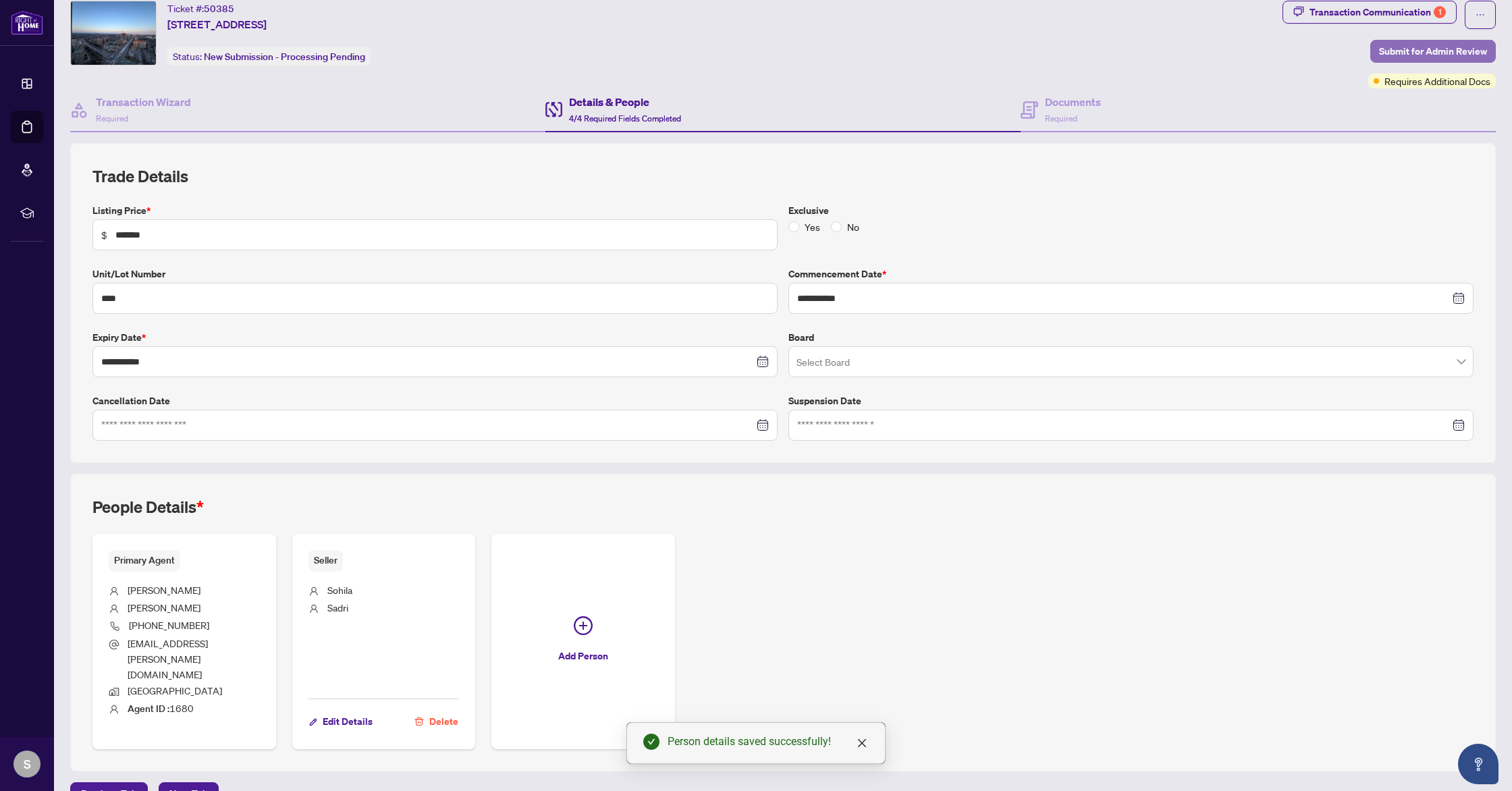
click at [1402, 54] on span "Submit for Admin Review" at bounding box center [1433, 50] width 108 height 21
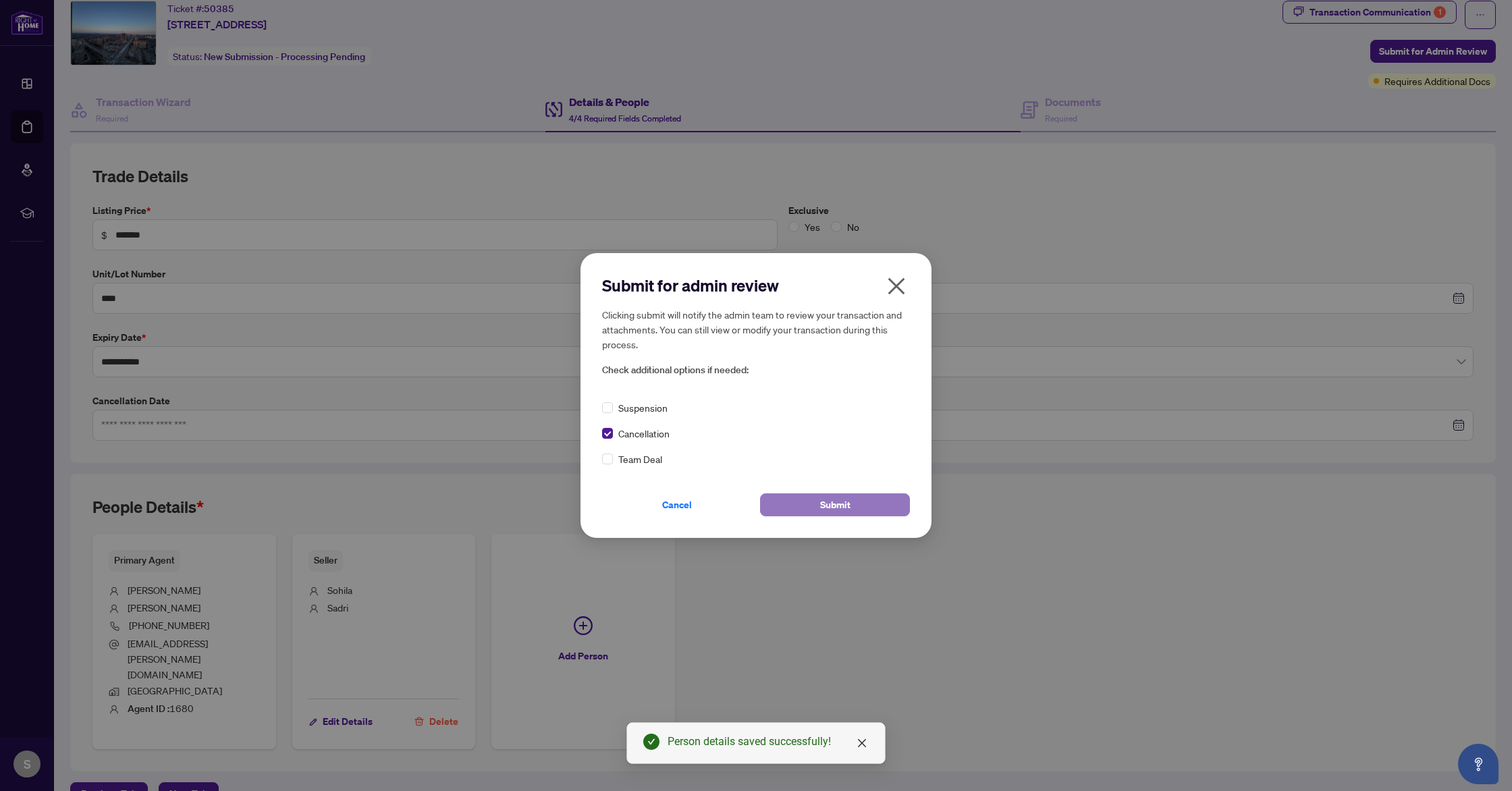
click at [855, 509] on button "Submit" at bounding box center [835, 504] width 150 height 23
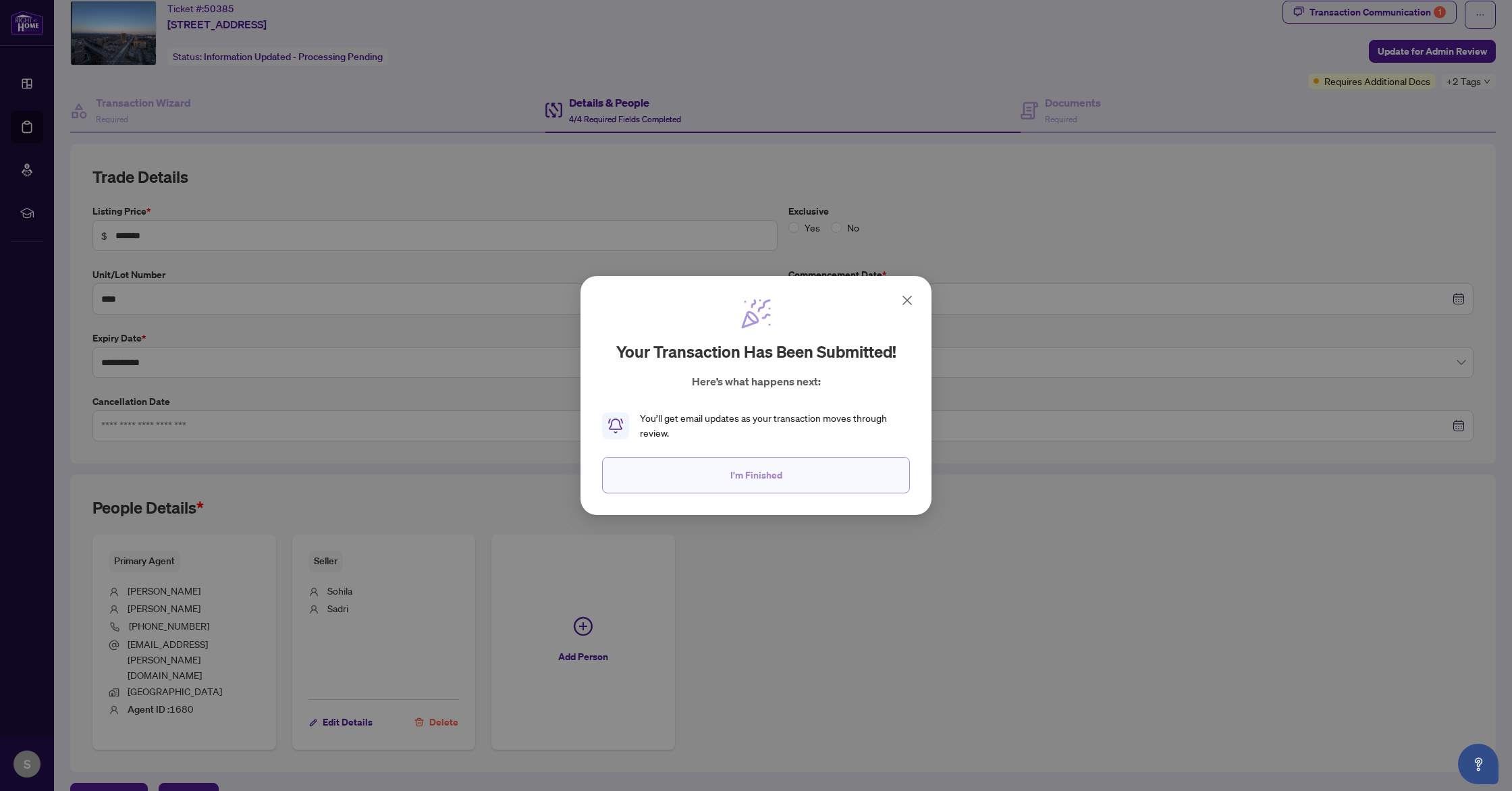
click at [755, 474] on span "I'm Finished" at bounding box center [756, 474] width 52 height 21
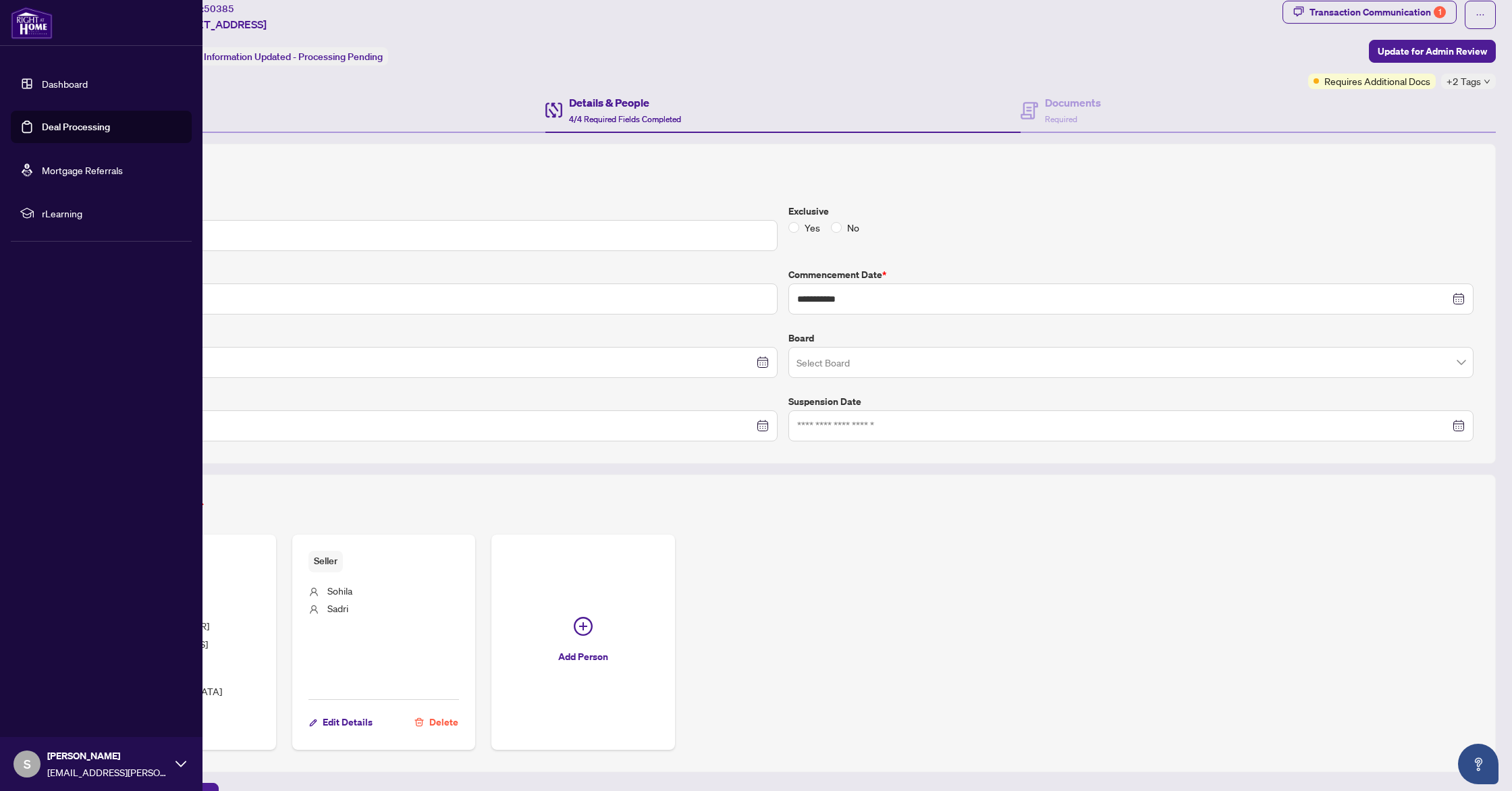
click at [42, 88] on link "Dashboard" at bounding box center [65, 84] width 46 height 12
